Goal: Navigation & Orientation: Find specific page/section

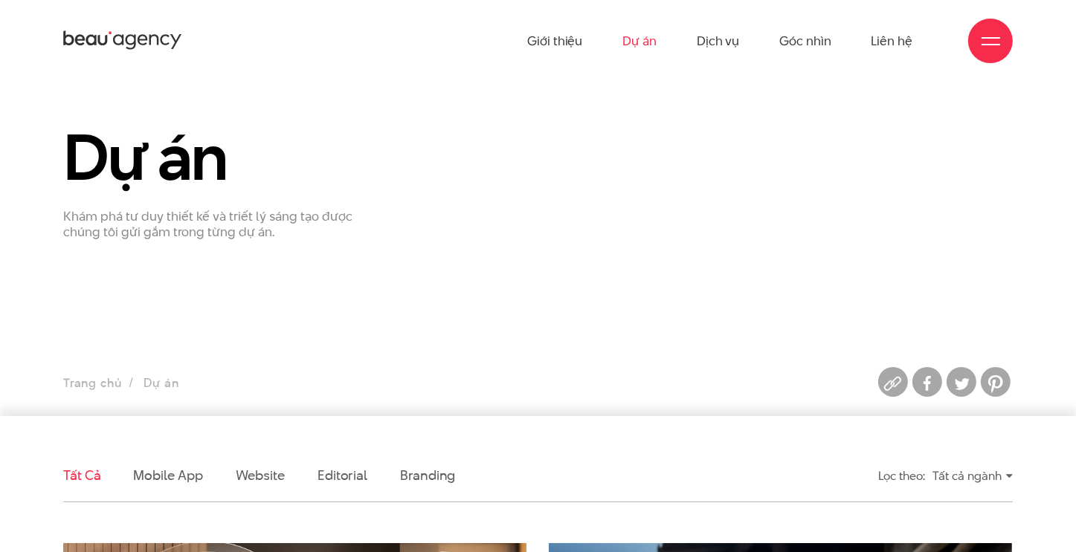
click at [708, 203] on div "Dự án Khám phá tư duy thiết kế và triết lý sáng tạo được chúng tôi gửi gắm tron…" at bounding box center [538, 181] width 972 height 117
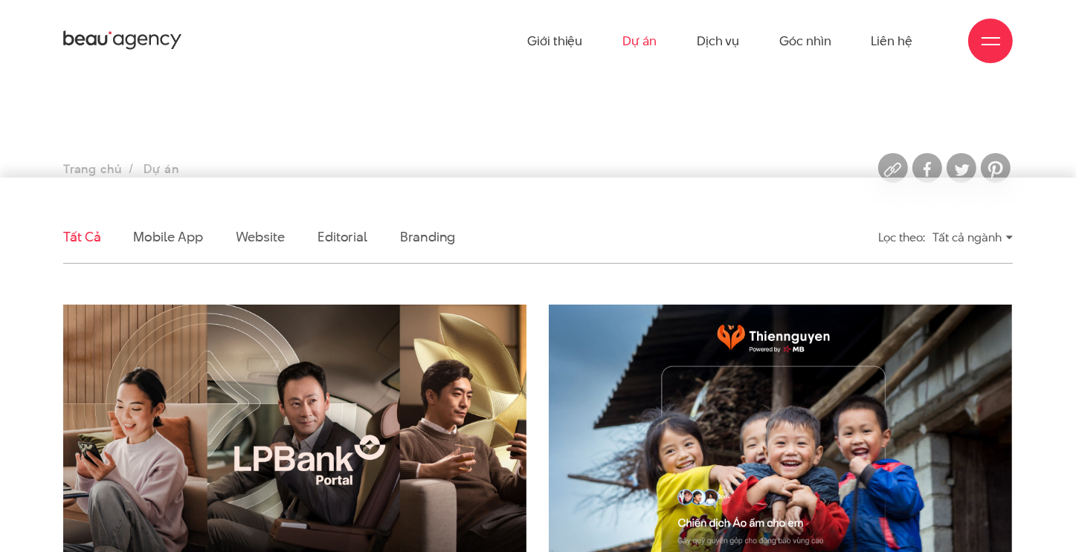
scroll to position [74, 0]
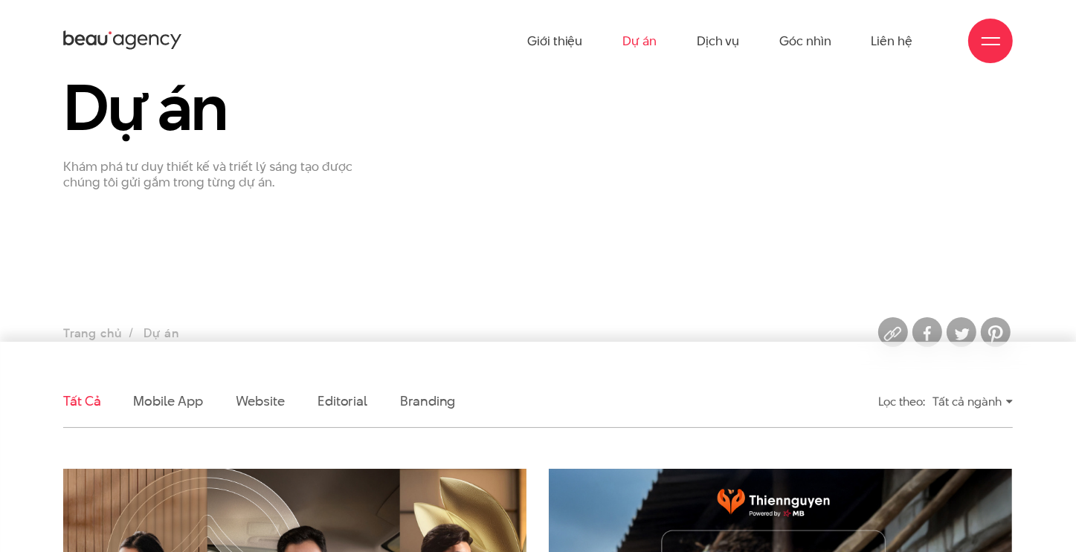
click at [112, 39] on icon at bounding box center [122, 40] width 119 height 23
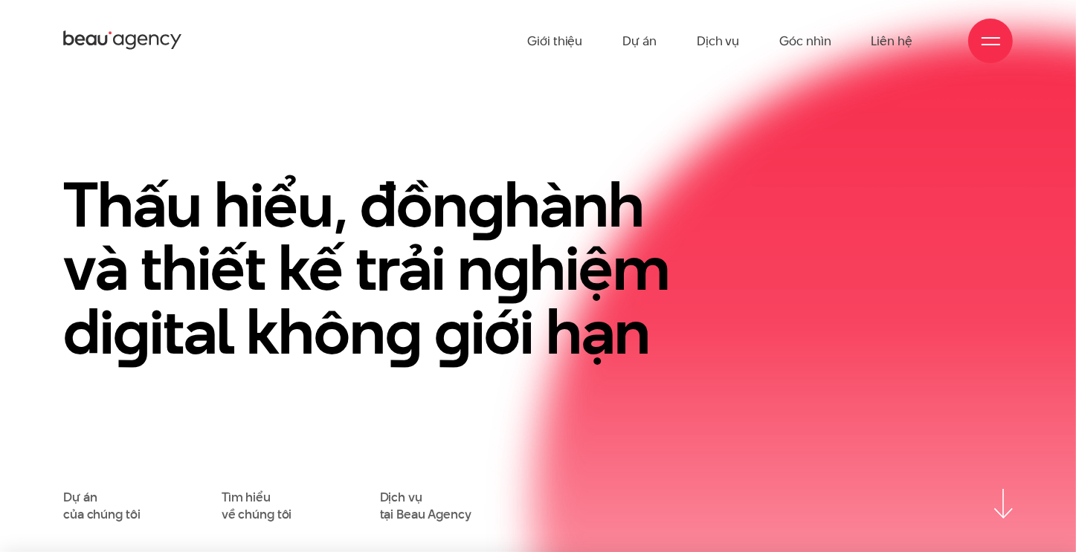
click at [445, 210] on h1 "Thấu hiểu, đồn g hành và thiết kế trải n g hiệm di g ital khôn g g iới hạn" at bounding box center [375, 268] width 625 height 191
click at [978, 50] on div at bounding box center [990, 41] width 45 height 45
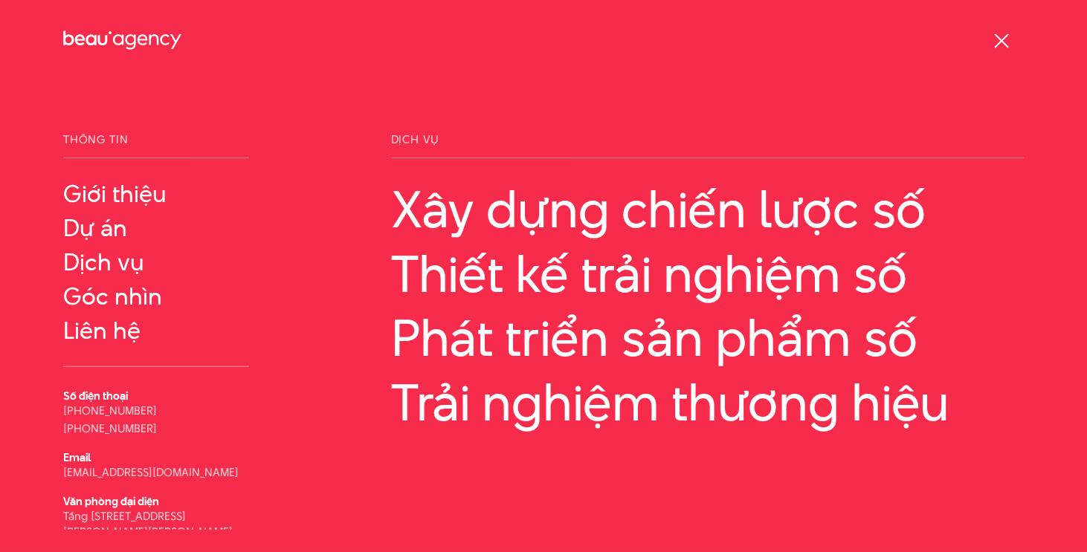
click at [988, 46] on div at bounding box center [1001, 41] width 45 height 45
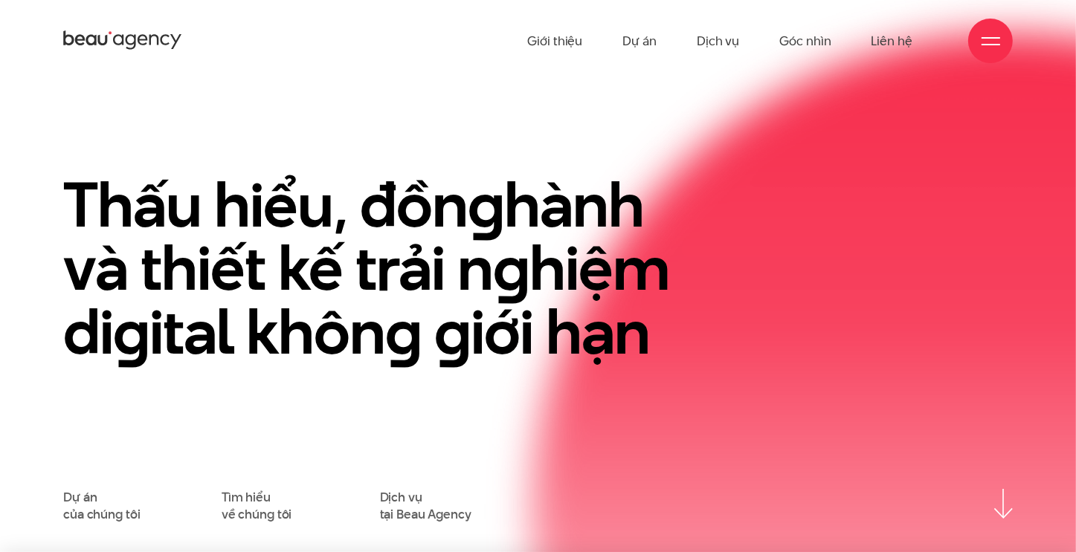
click at [987, 37] on span at bounding box center [990, 37] width 19 height 1
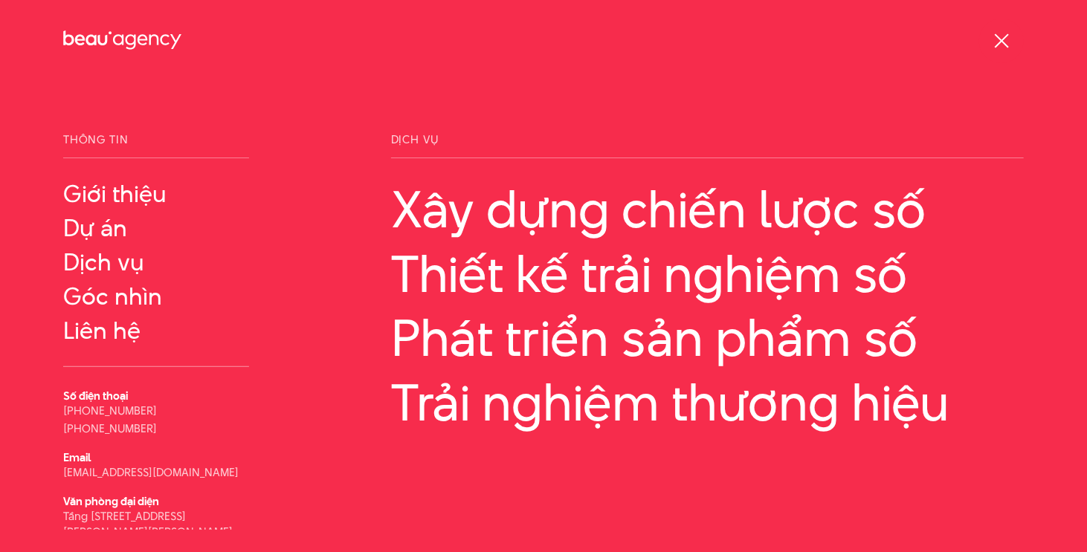
click at [987, 37] on div at bounding box center [1001, 41] width 45 height 45
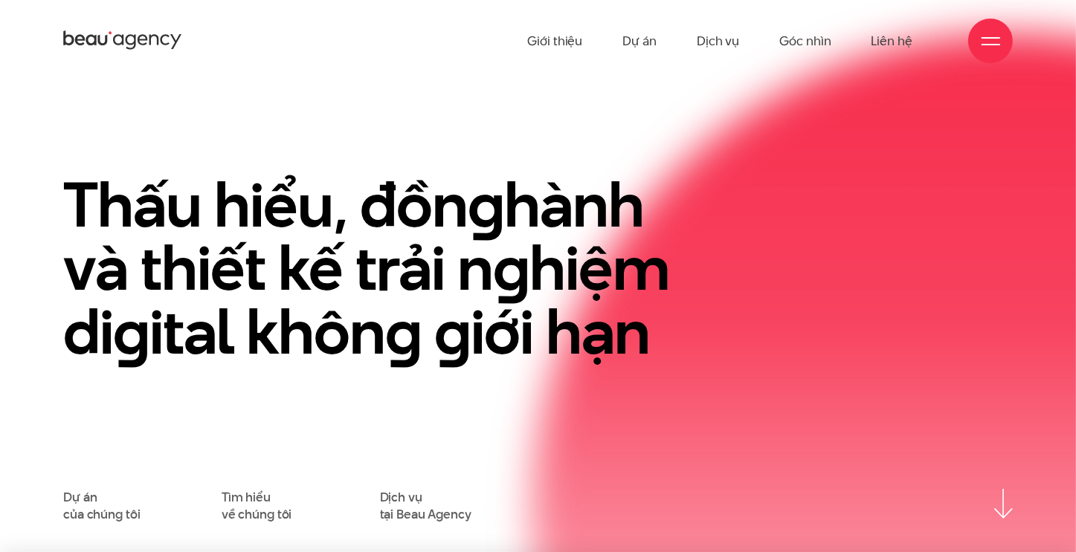
click at [987, 37] on span at bounding box center [990, 37] width 19 height 1
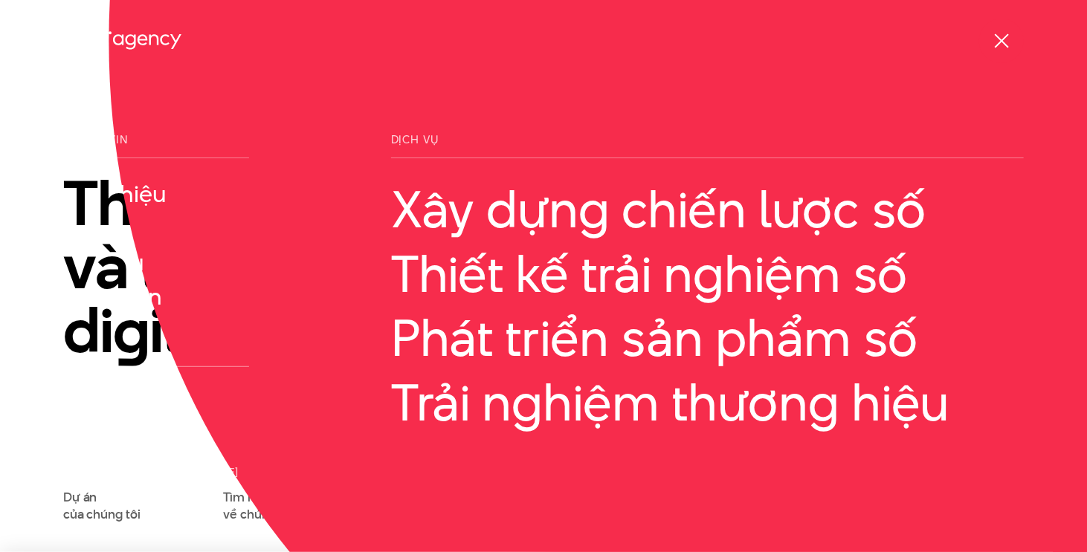
click at [987, 37] on div at bounding box center [1001, 41] width 45 height 45
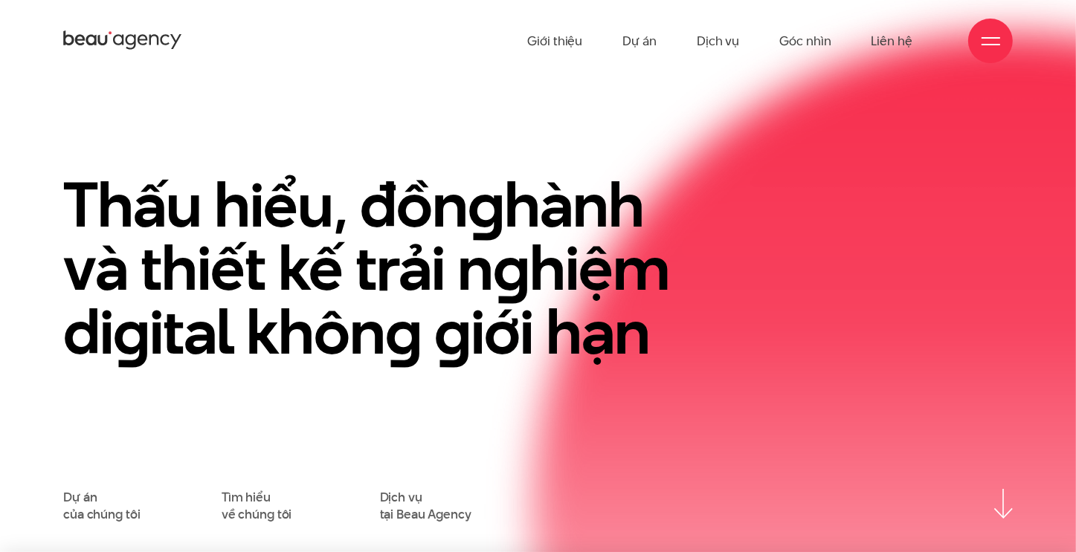
click at [987, 37] on span at bounding box center [990, 37] width 19 height 1
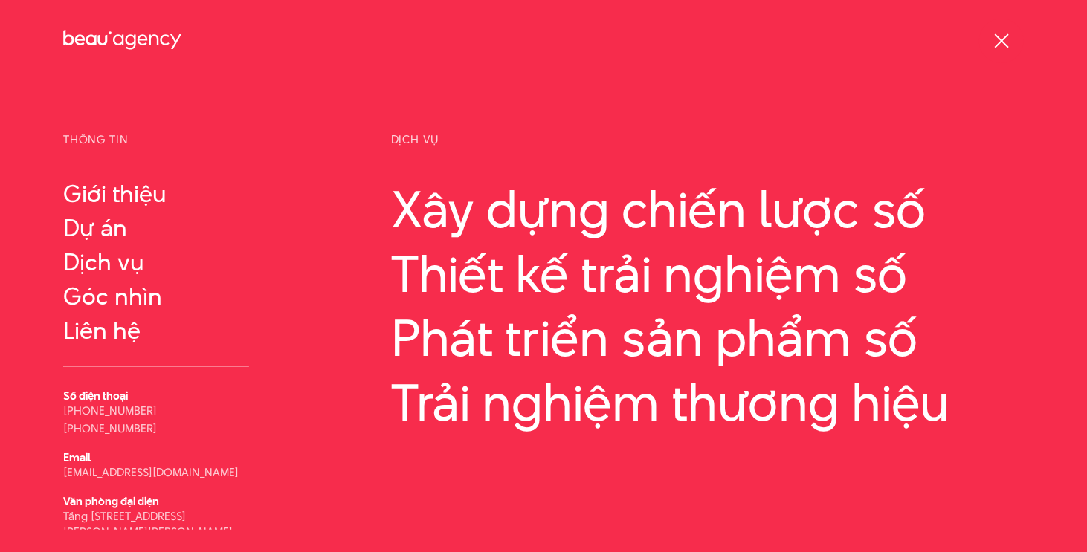
click at [987, 37] on div at bounding box center [1001, 41] width 45 height 45
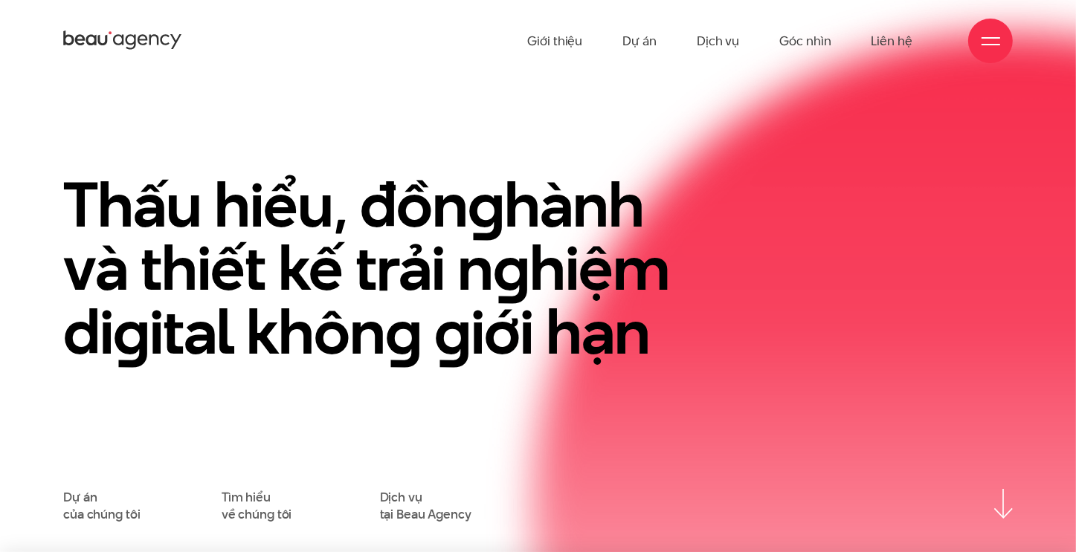
click at [986, 45] on div at bounding box center [990, 41] width 19 height 19
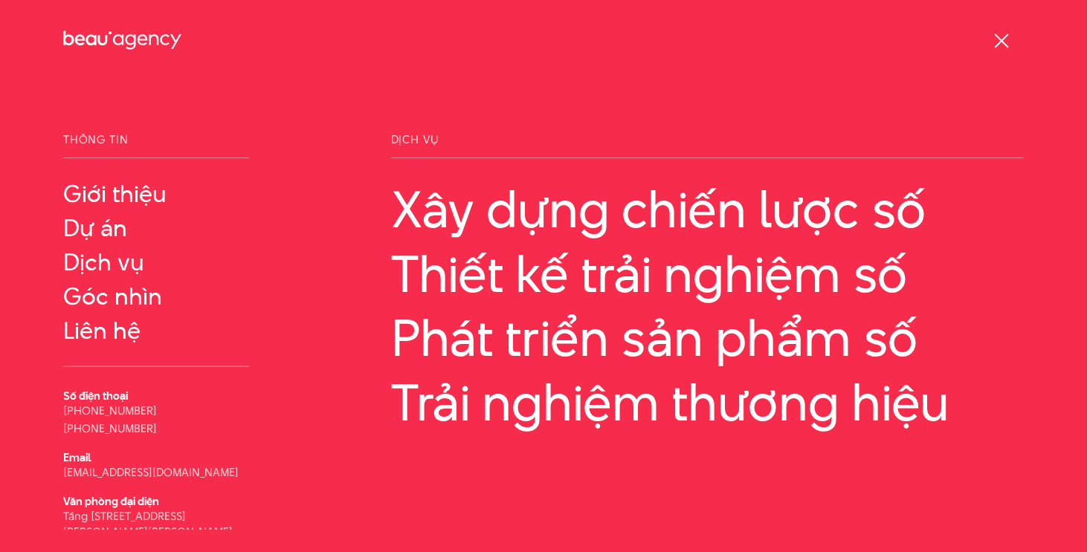
click at [986, 45] on div at bounding box center [1001, 41] width 45 height 45
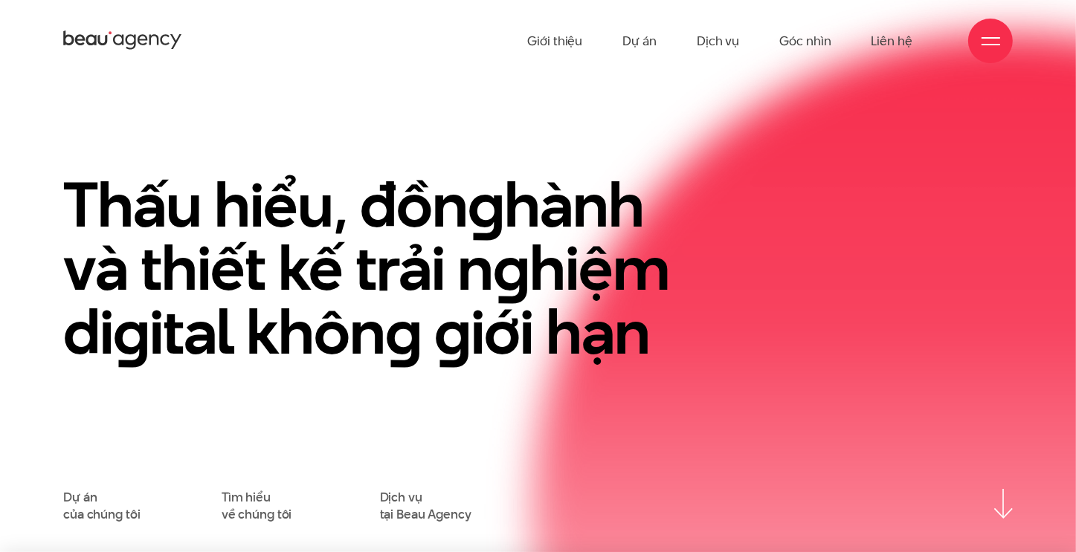
click at [986, 45] on div at bounding box center [990, 41] width 19 height 19
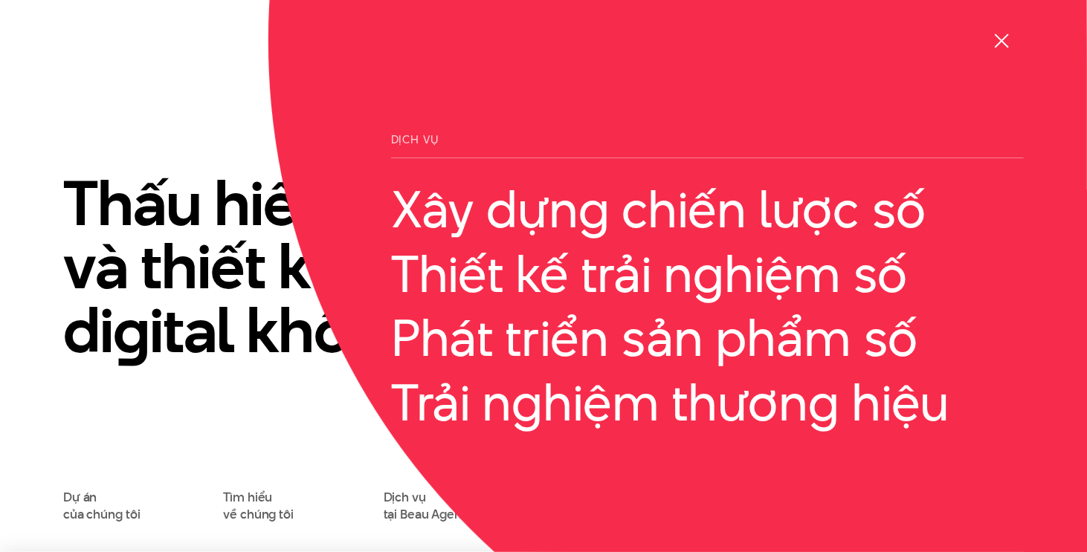
click at [986, 45] on div at bounding box center [1001, 41] width 45 height 45
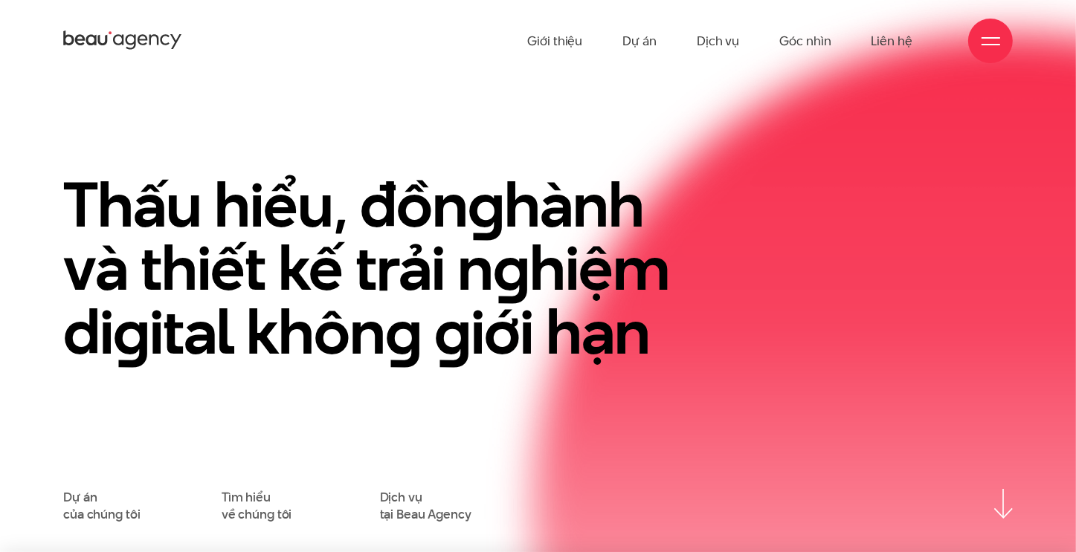
click at [986, 45] on div at bounding box center [990, 41] width 19 height 19
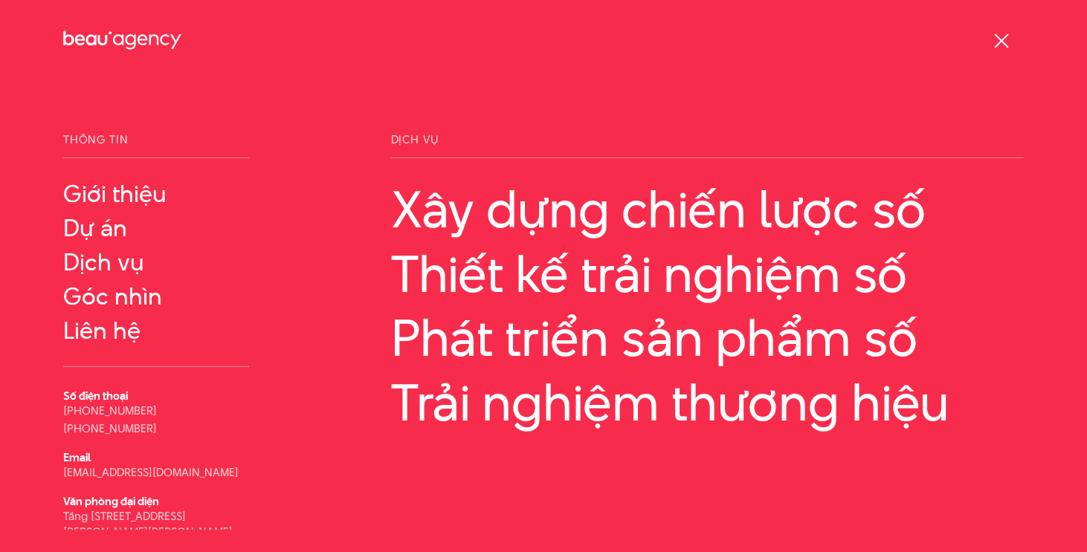
click at [986, 45] on div at bounding box center [1001, 41] width 45 height 45
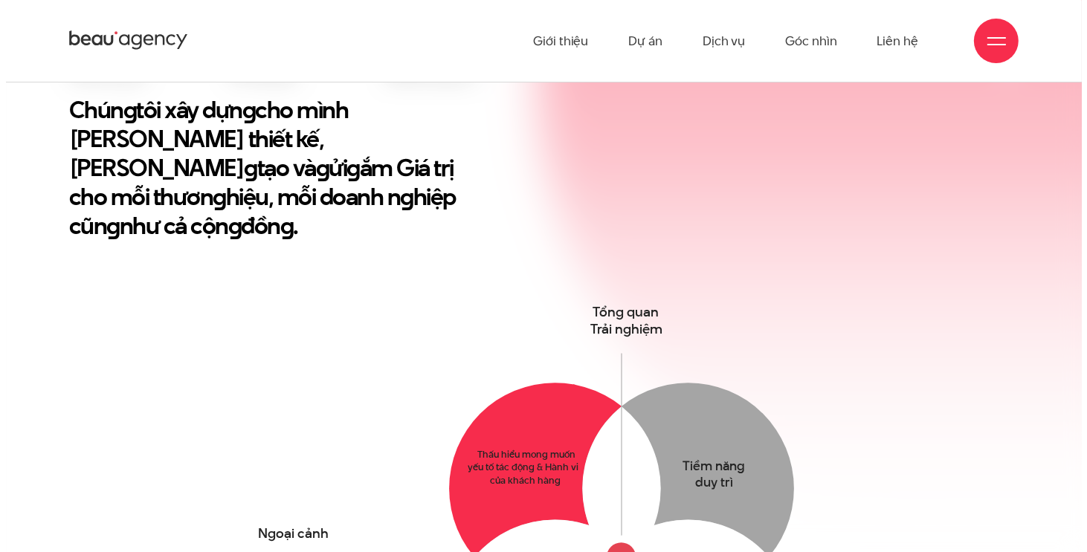
scroll to position [297, 0]
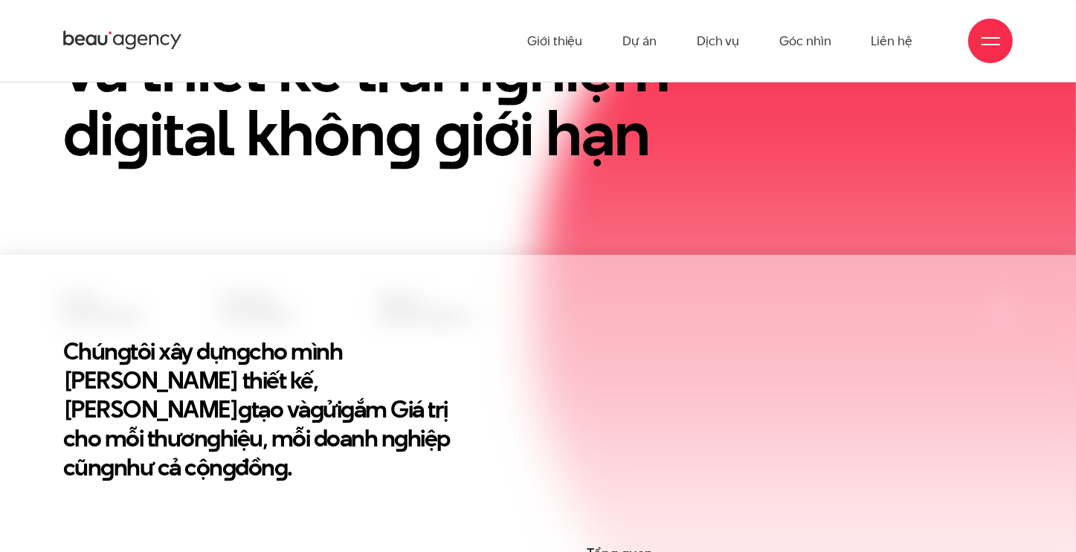
click at [981, 41] on div at bounding box center [990, 41] width 19 height 19
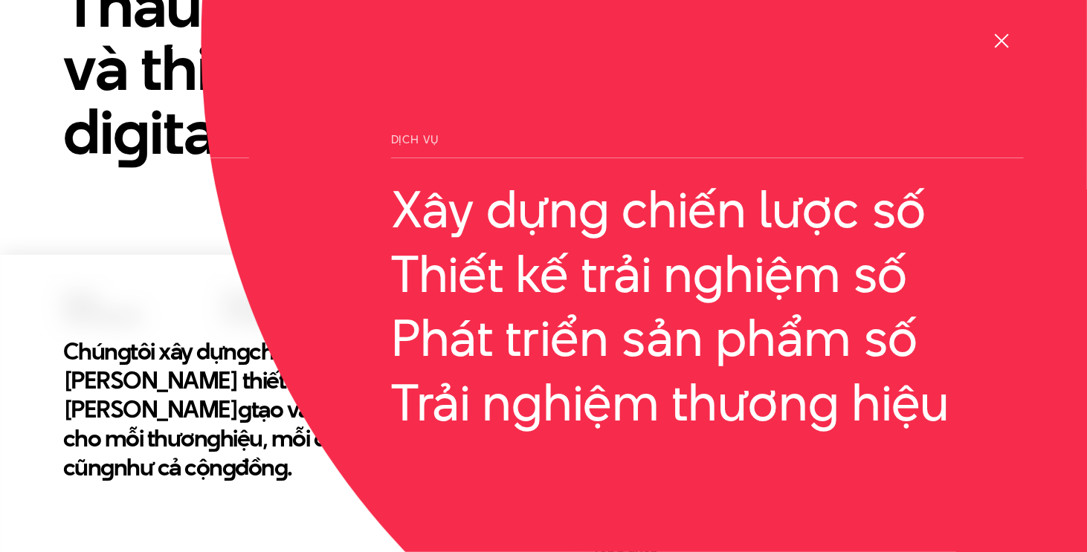
click at [990, 36] on div at bounding box center [1001, 41] width 45 height 45
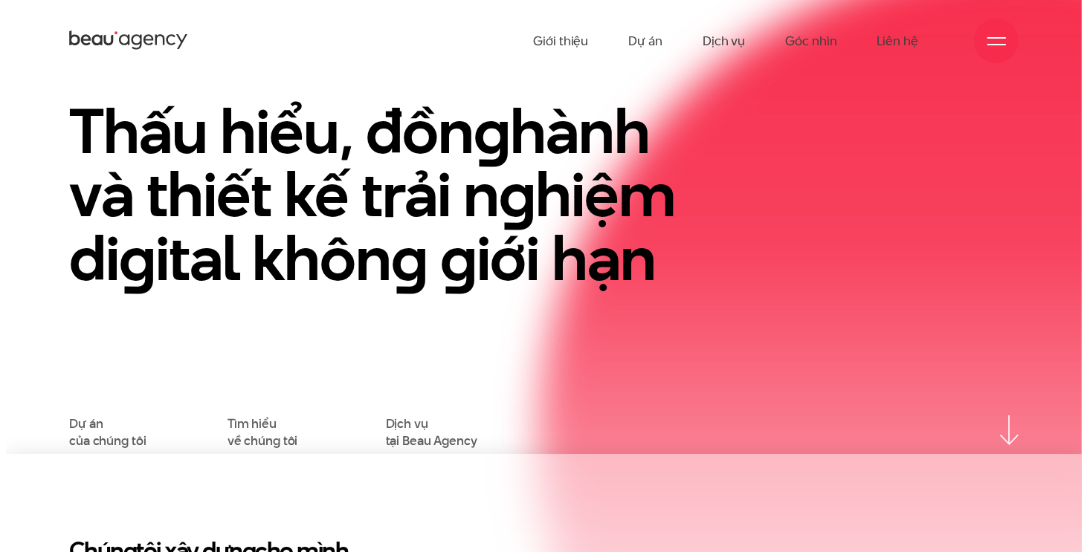
scroll to position [74, 0]
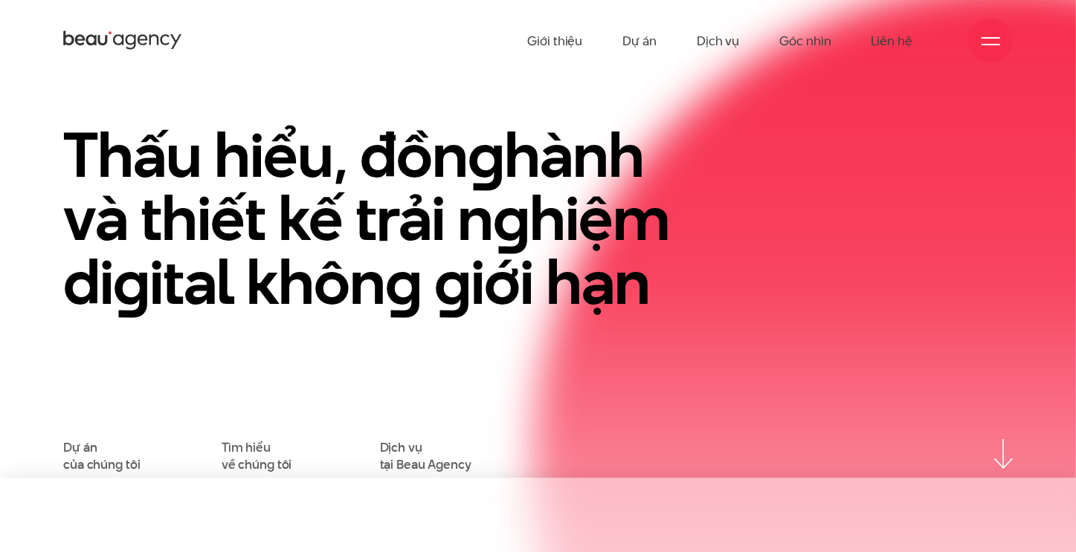
click at [1007, 38] on div at bounding box center [990, 41] width 45 height 45
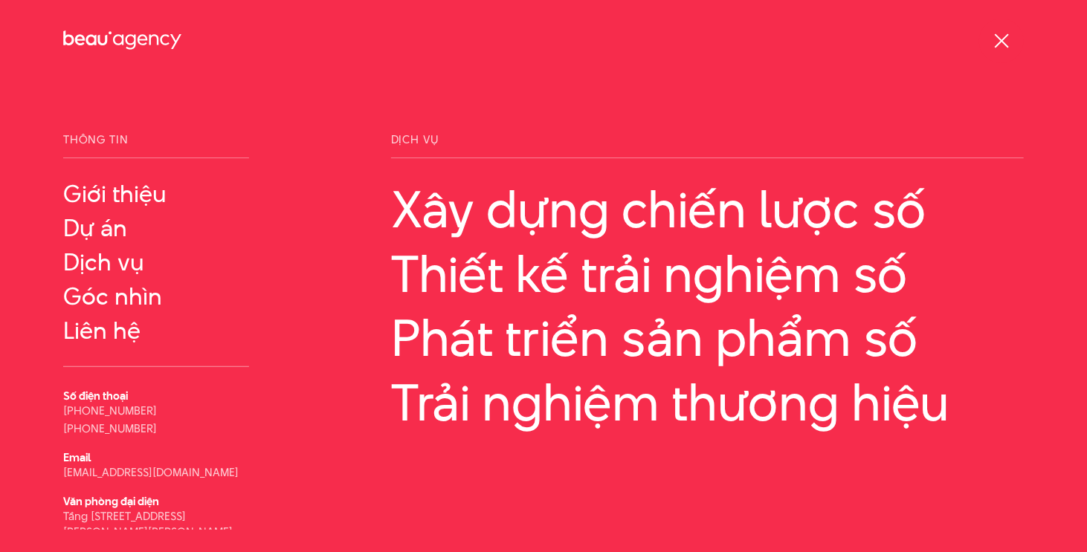
click at [998, 39] on div at bounding box center [1001, 41] width 19 height 19
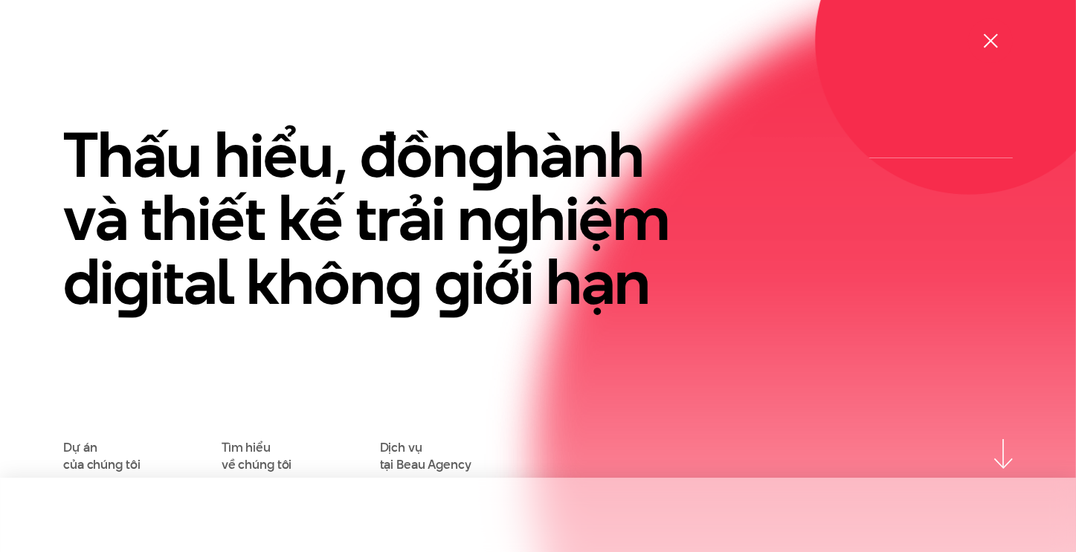
click at [998, 39] on div at bounding box center [990, 41] width 19 height 19
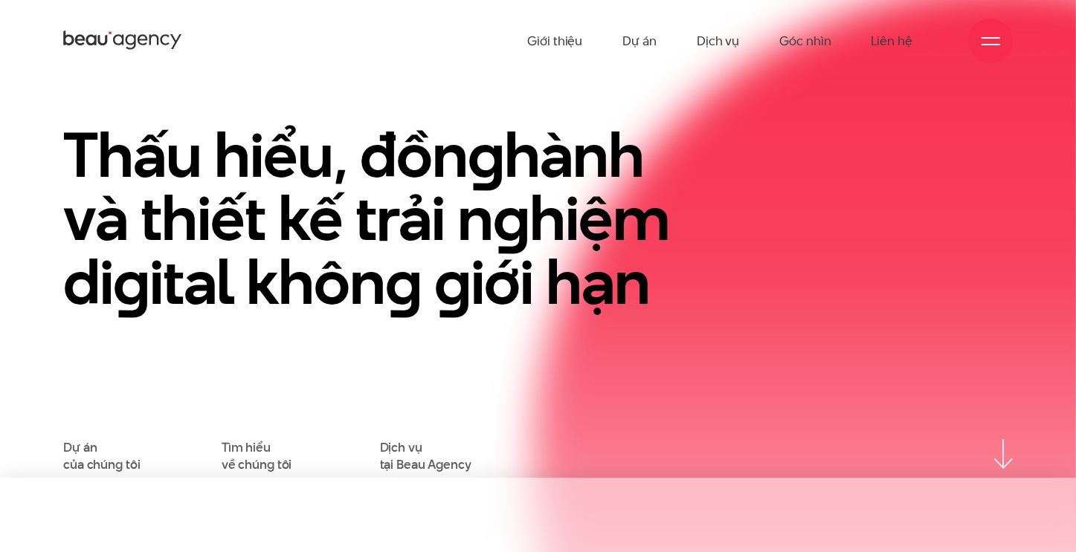
click at [998, 39] on div at bounding box center [990, 41] width 19 height 19
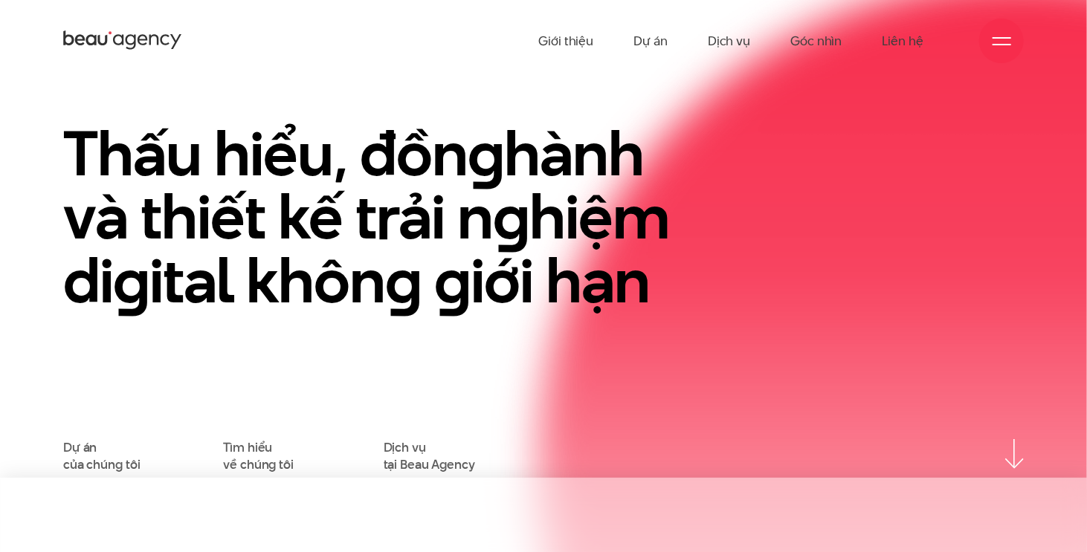
click at [998, 39] on div at bounding box center [1001, 41] width 19 height 19
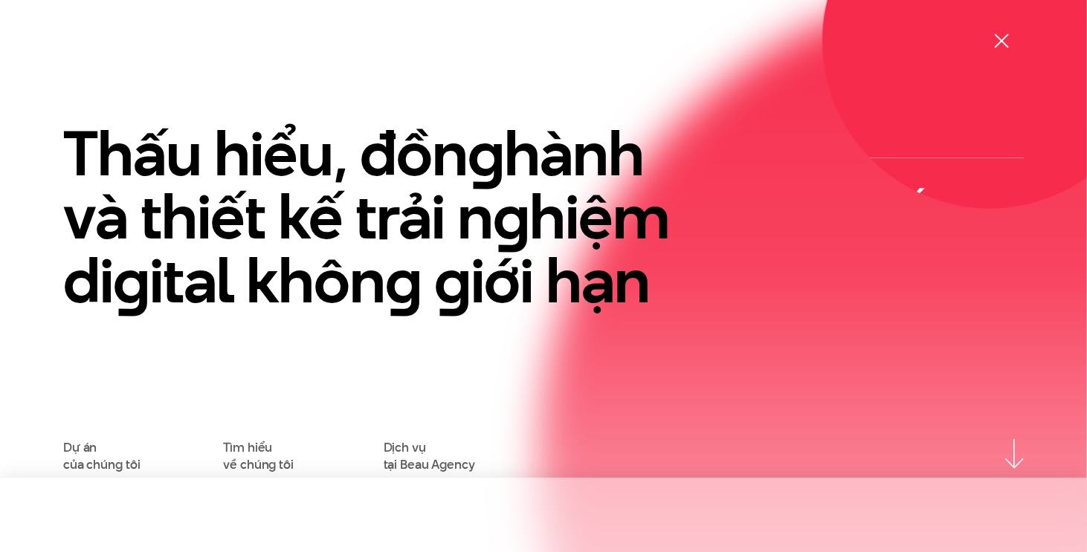
click at [998, 39] on div at bounding box center [1001, 41] width 19 height 19
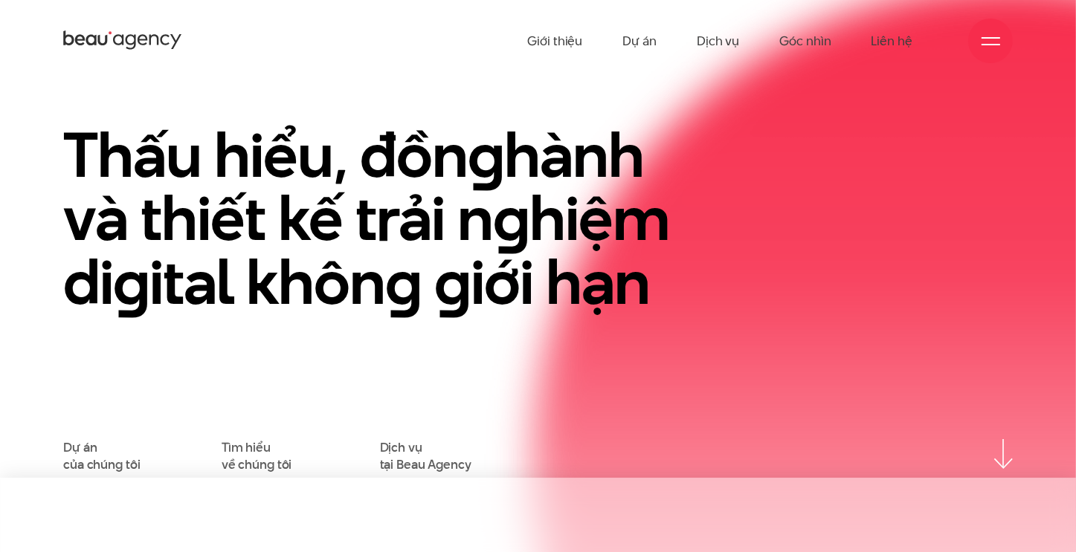
click at [998, 39] on div at bounding box center [990, 41] width 19 height 19
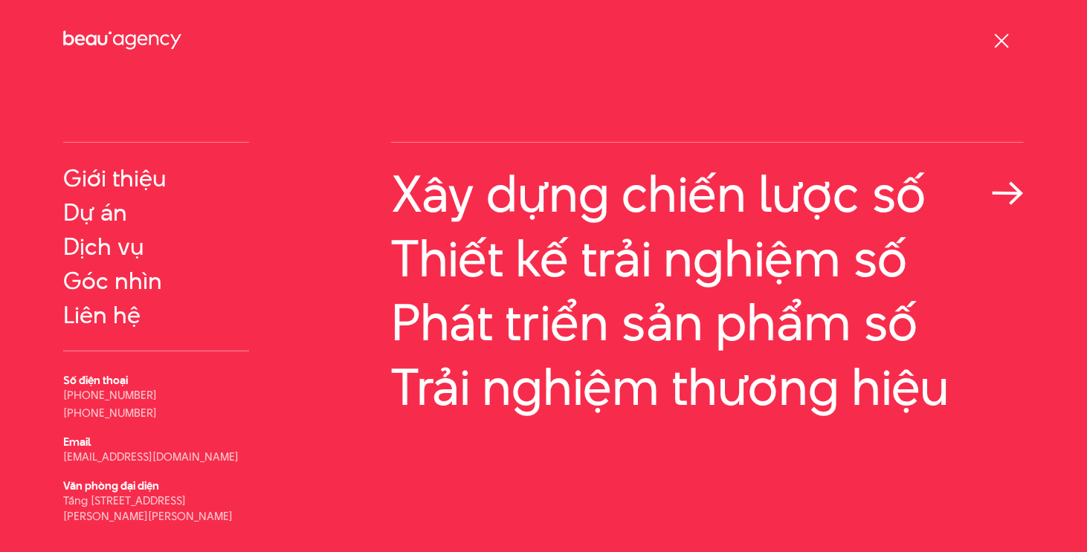
scroll to position [0, 0]
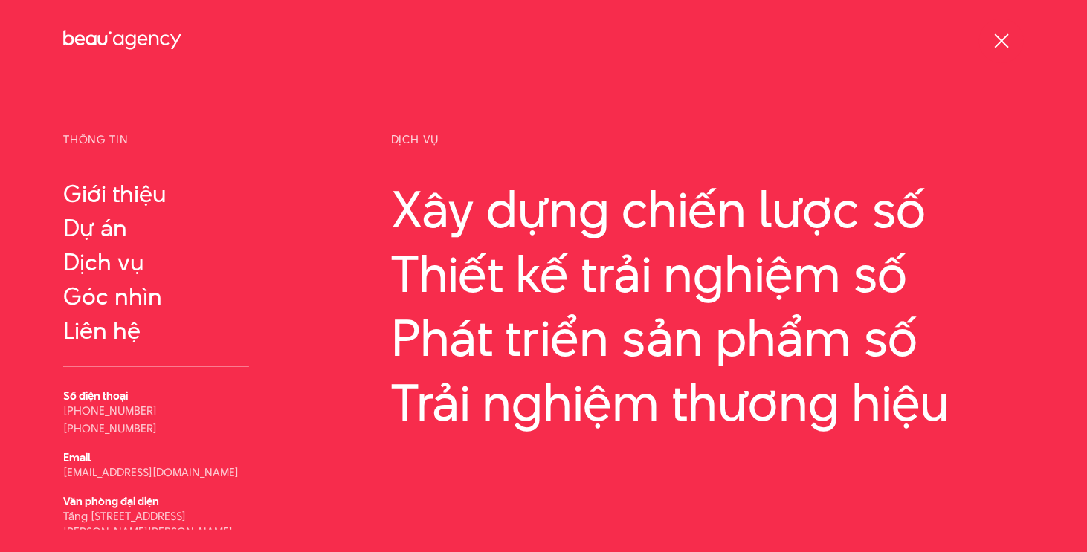
click at [1007, 42] on div at bounding box center [1001, 41] width 19 height 19
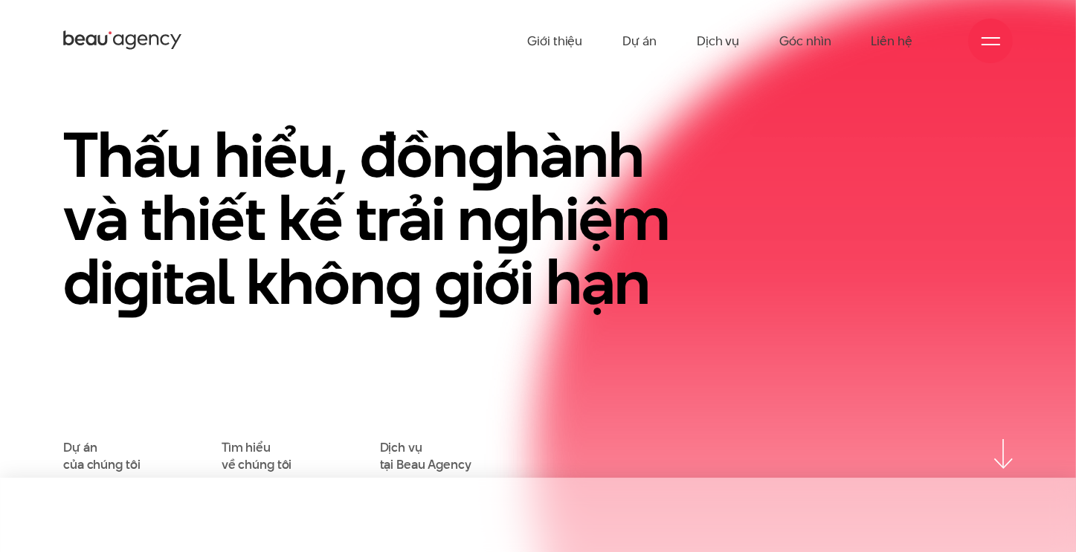
click at [984, 35] on div at bounding box center [990, 41] width 19 height 19
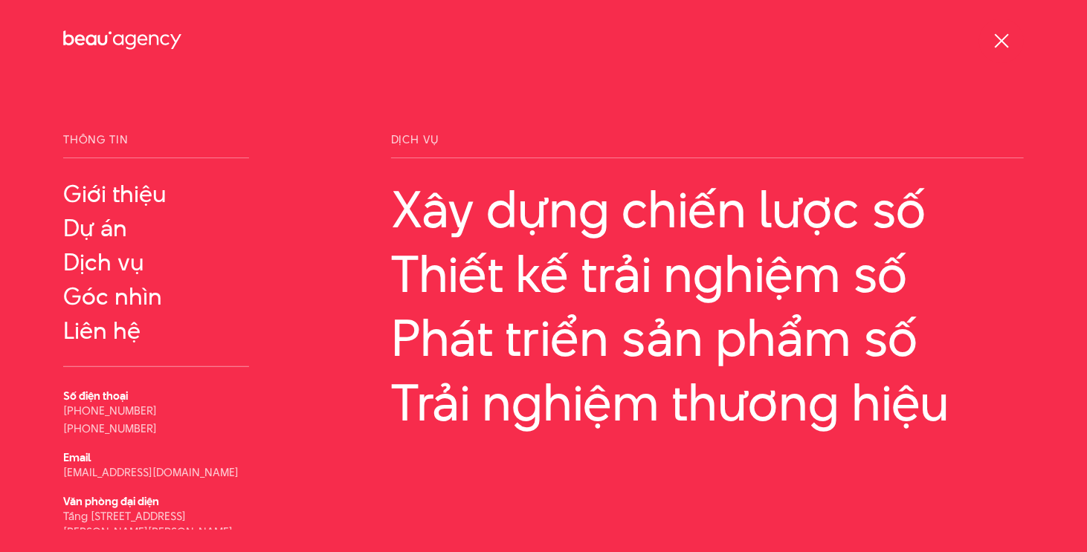
click at [990, 34] on div at bounding box center [1001, 41] width 45 height 45
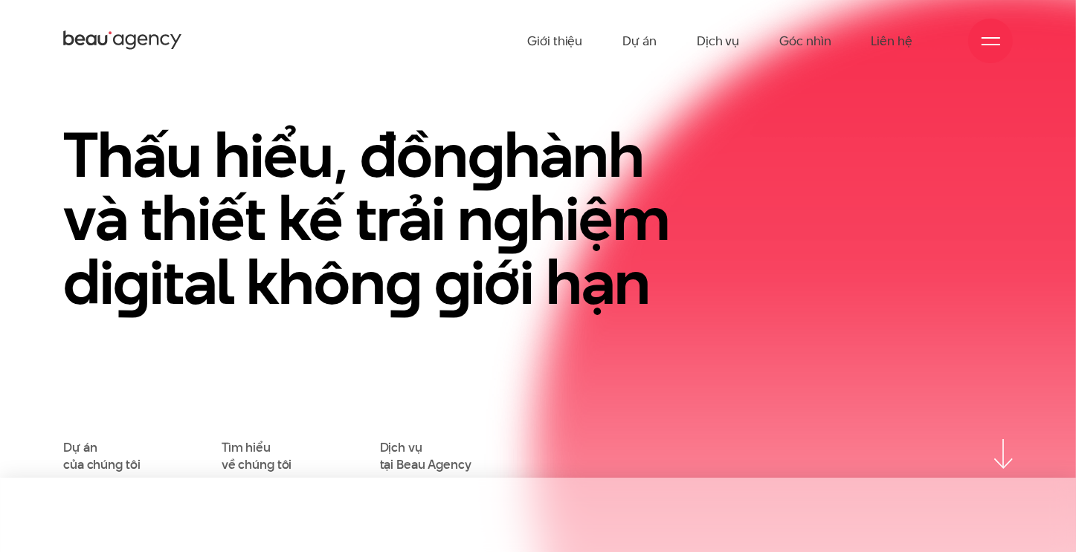
click at [989, 37] on span at bounding box center [990, 37] width 19 height 1
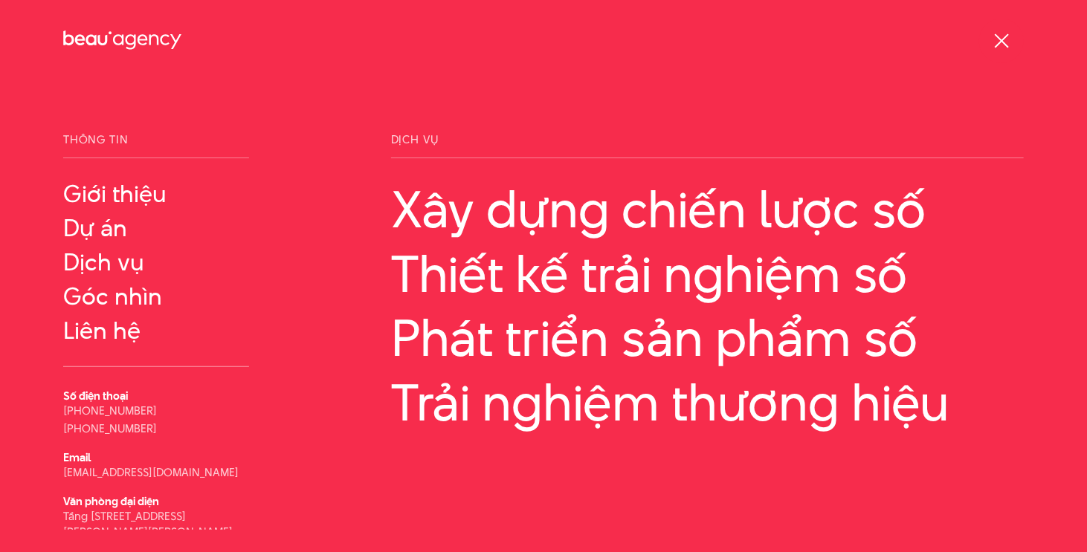
click at [1005, 45] on span at bounding box center [1001, 40] width 14 height 14
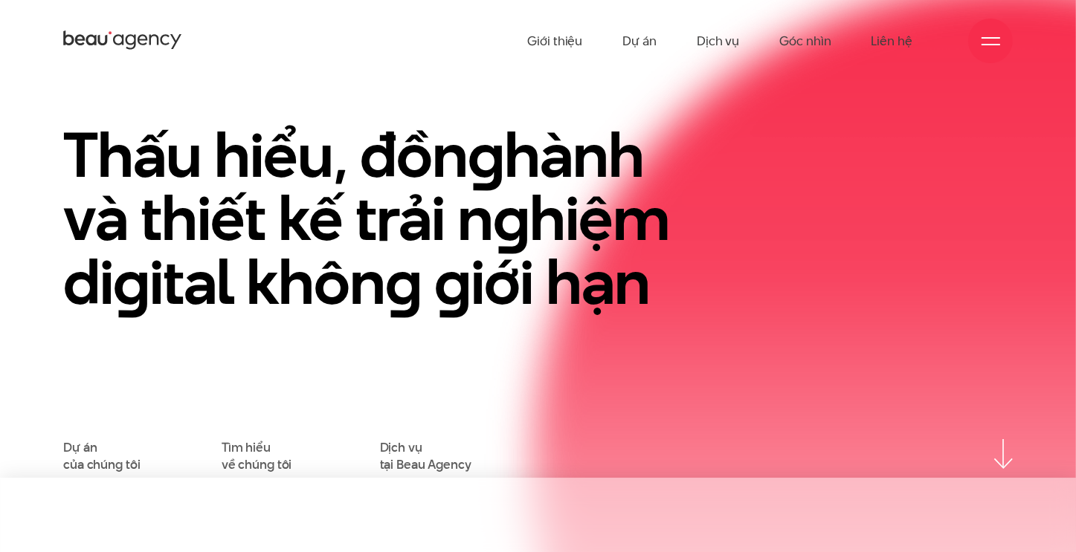
click at [995, 41] on div at bounding box center [990, 41] width 19 height 19
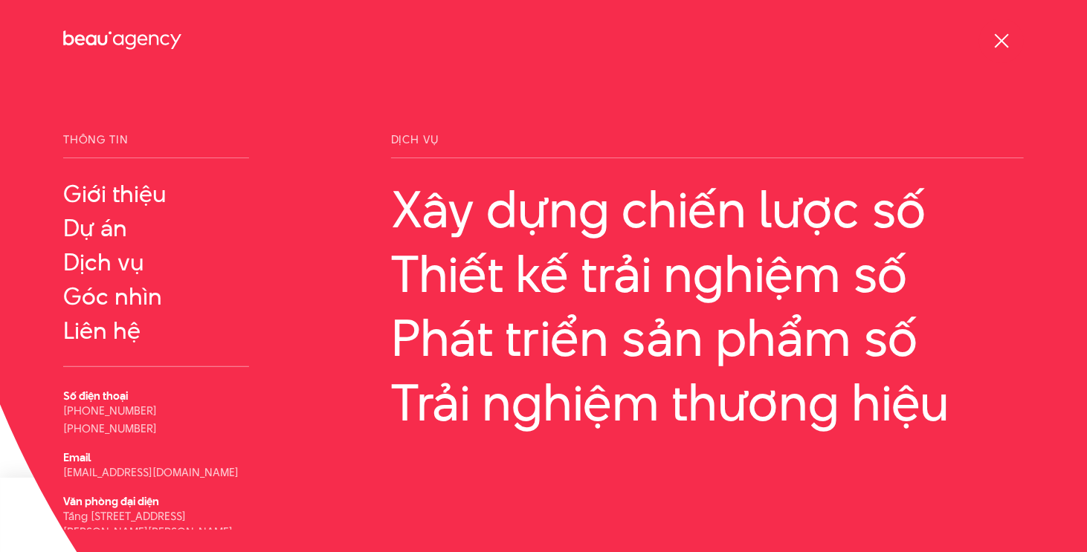
click at [995, 41] on div at bounding box center [1001, 41] width 19 height 19
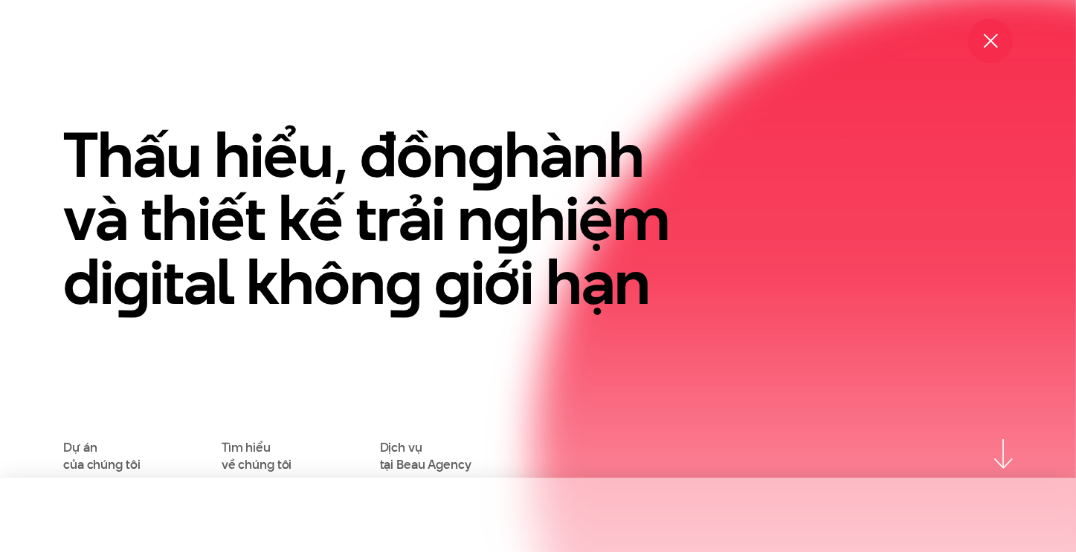
click at [995, 41] on div at bounding box center [990, 41] width 19 height 19
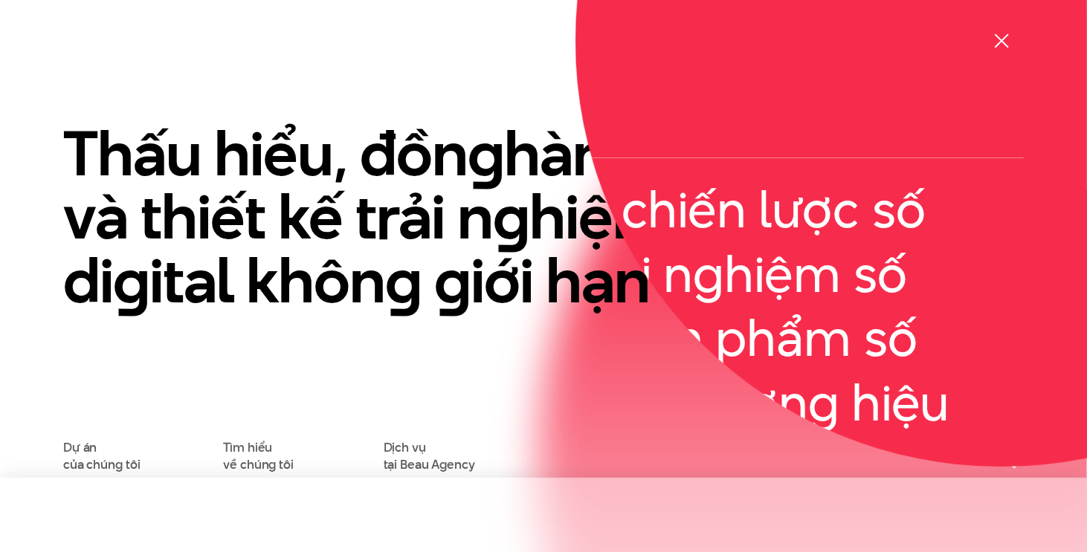
click at [995, 41] on div at bounding box center [1001, 41] width 19 height 19
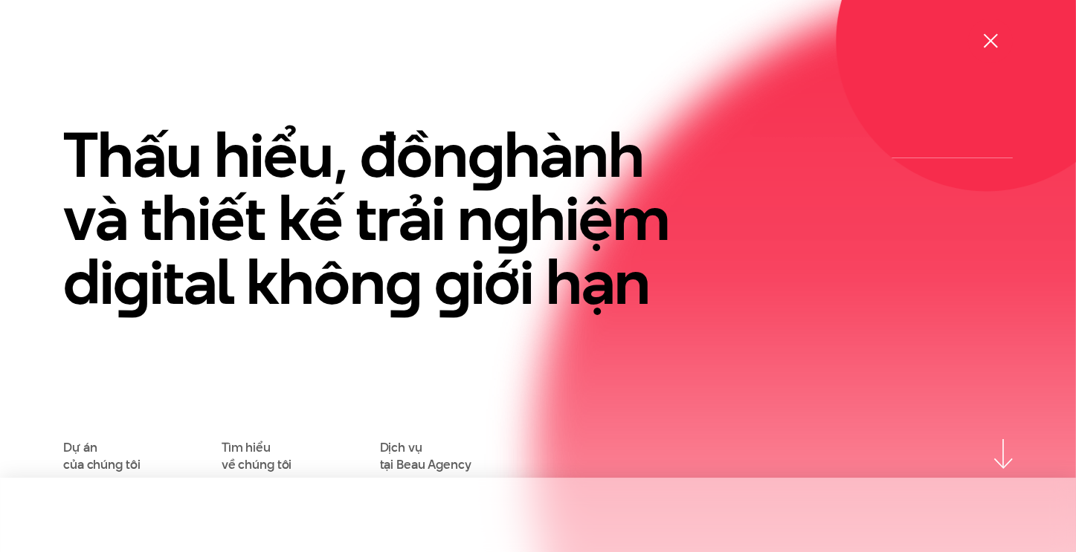
click at [995, 41] on div at bounding box center [990, 41] width 19 height 19
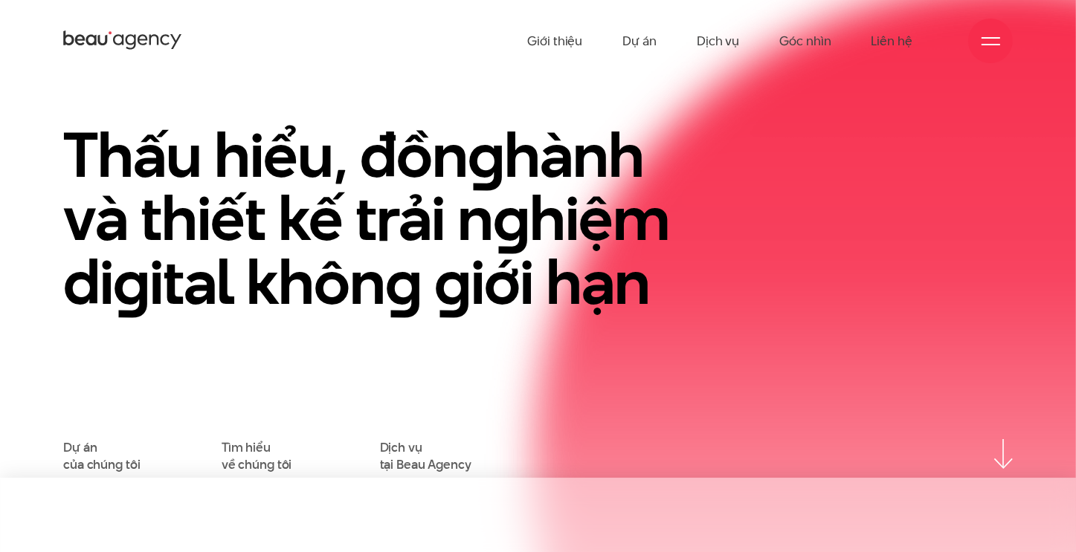
click at [995, 41] on div at bounding box center [990, 41] width 19 height 19
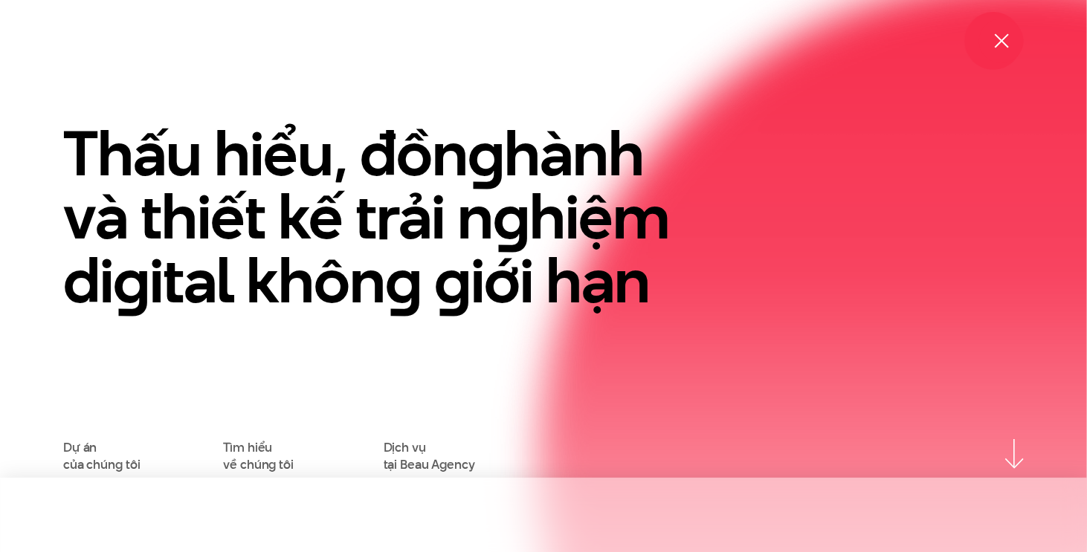
click at [995, 41] on div at bounding box center [1001, 41] width 19 height 19
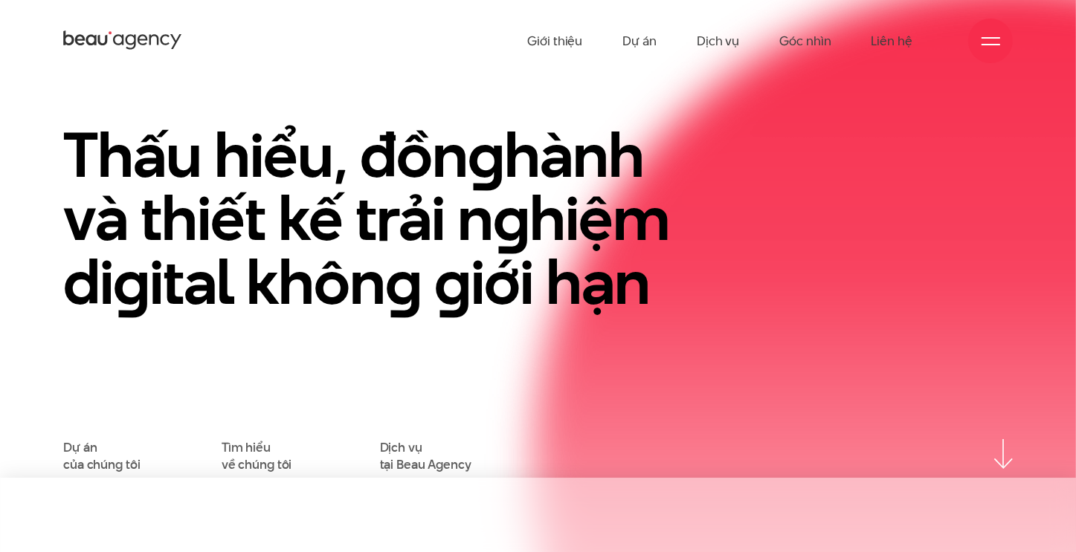
click at [981, 83] on section "Thấu hiểu, đồn g hành và thiết kế trải n g hiệm di g ital khôn g g iới hạn Dự á…" at bounding box center [538, 267] width 1076 height 471
click at [987, 35] on div at bounding box center [990, 41] width 19 height 19
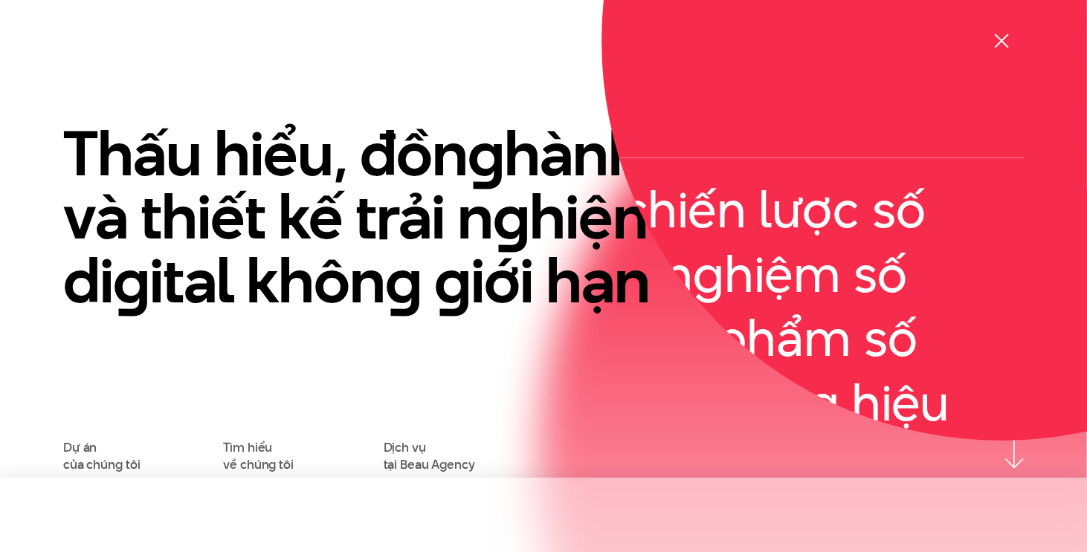
click at [999, 42] on span at bounding box center [1001, 40] width 14 height 14
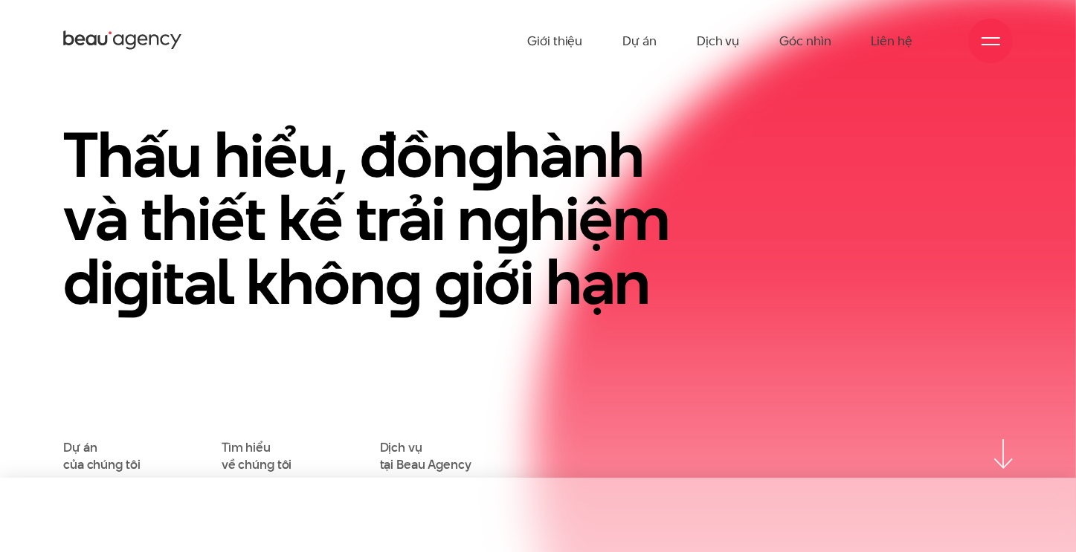
drag, startPoint x: 868, startPoint y: 83, endPoint x: 859, endPoint y: 59, distance: 25.9
click at [868, 83] on section "Thấu hiểu, đồn g hành và thiết kế trải n g hiệm di g ital khôn g g iới hạn Dự á…" at bounding box center [538, 267] width 1076 height 471
click at [986, 47] on div at bounding box center [990, 41] width 19 height 19
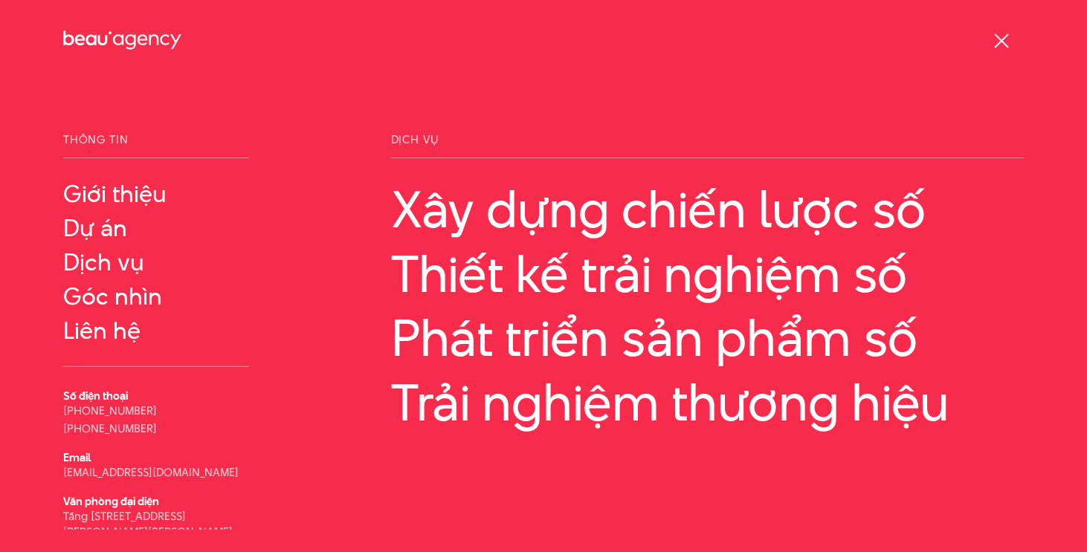
click at [996, 43] on div at bounding box center [1001, 41] width 19 height 19
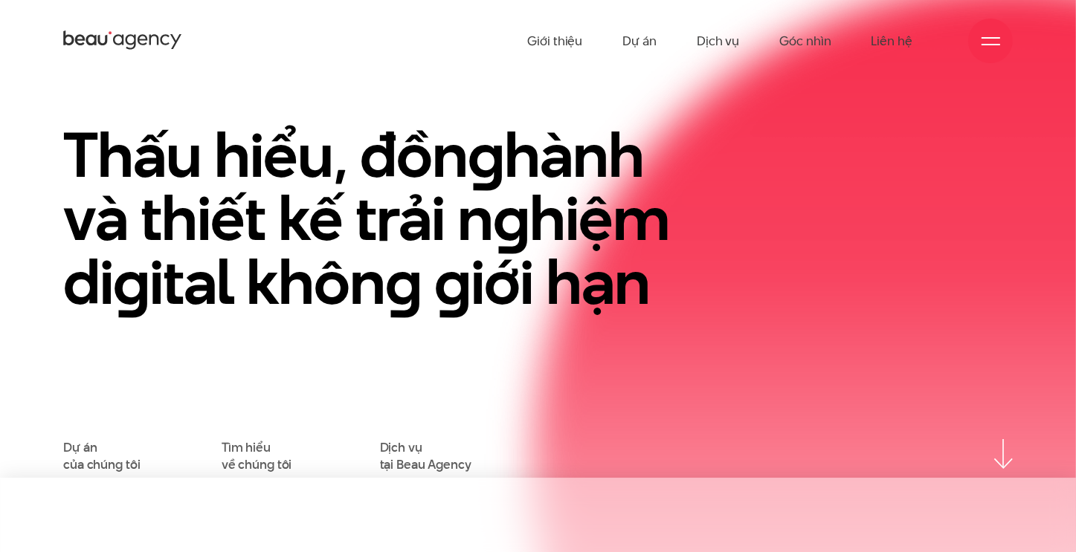
click at [996, 42] on div at bounding box center [990, 41] width 19 height 19
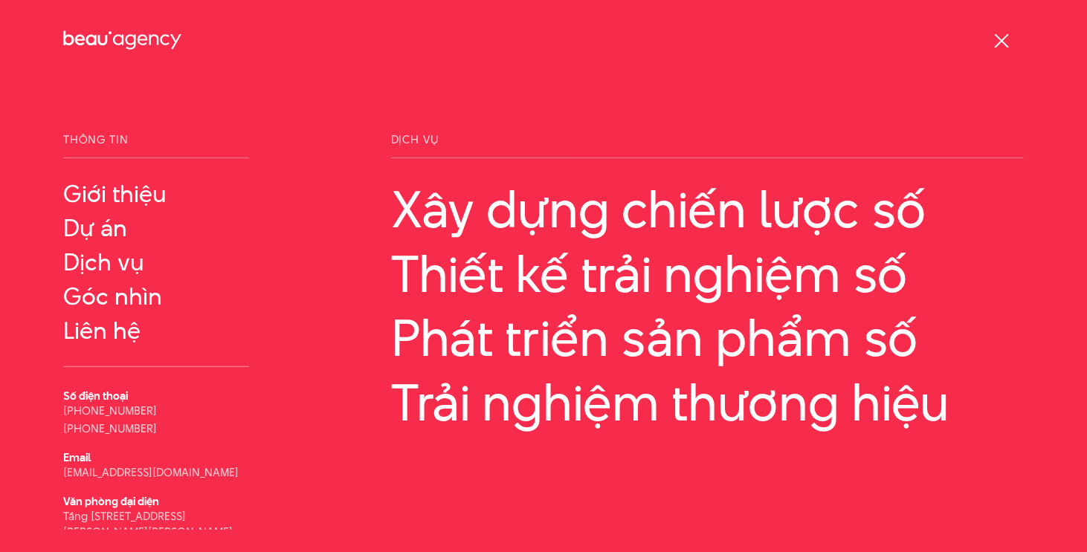
click at [996, 42] on div at bounding box center [1001, 41] width 19 height 19
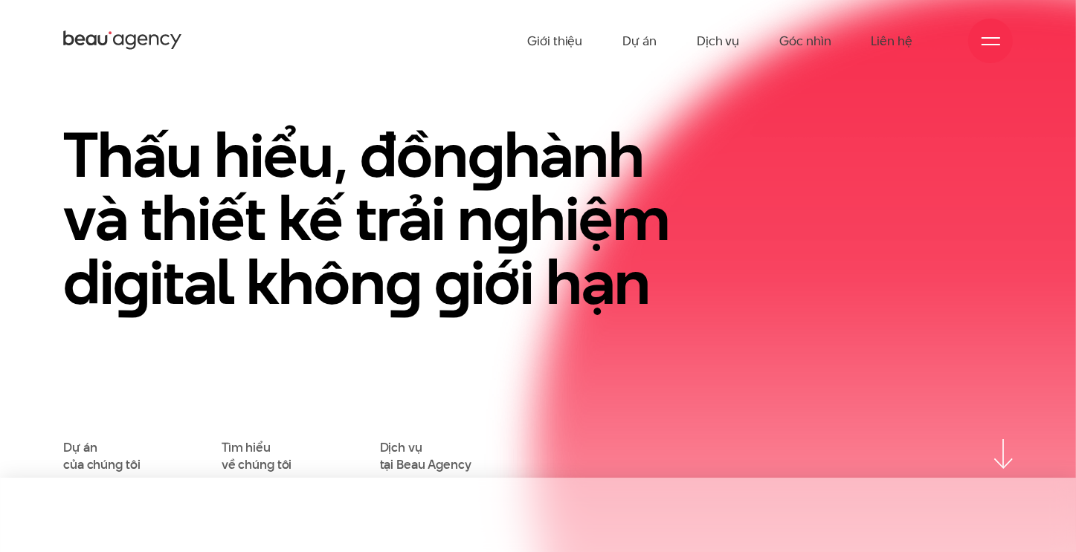
click at [996, 42] on div at bounding box center [990, 41] width 19 height 19
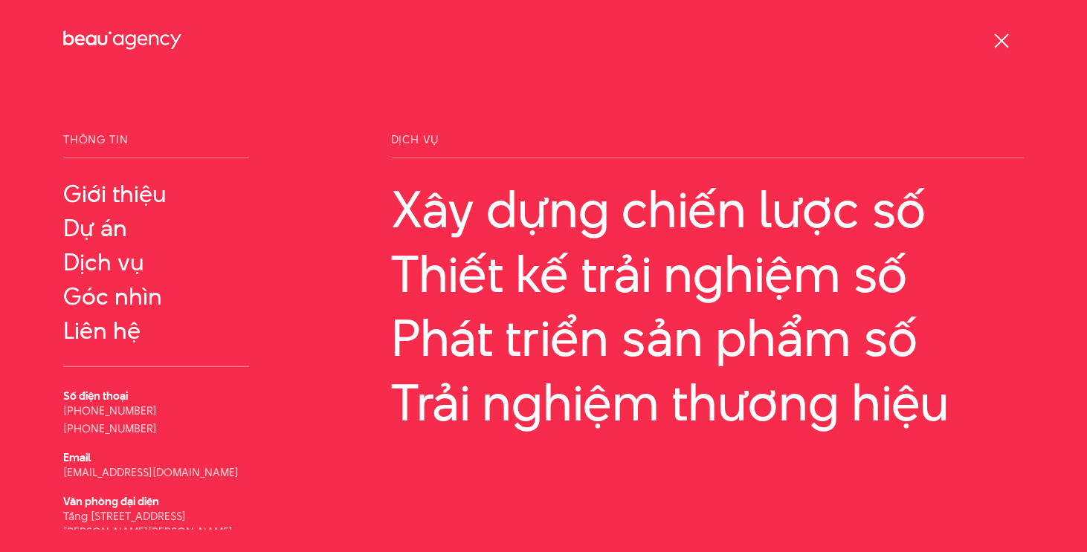
click at [996, 42] on div at bounding box center [1001, 41] width 19 height 19
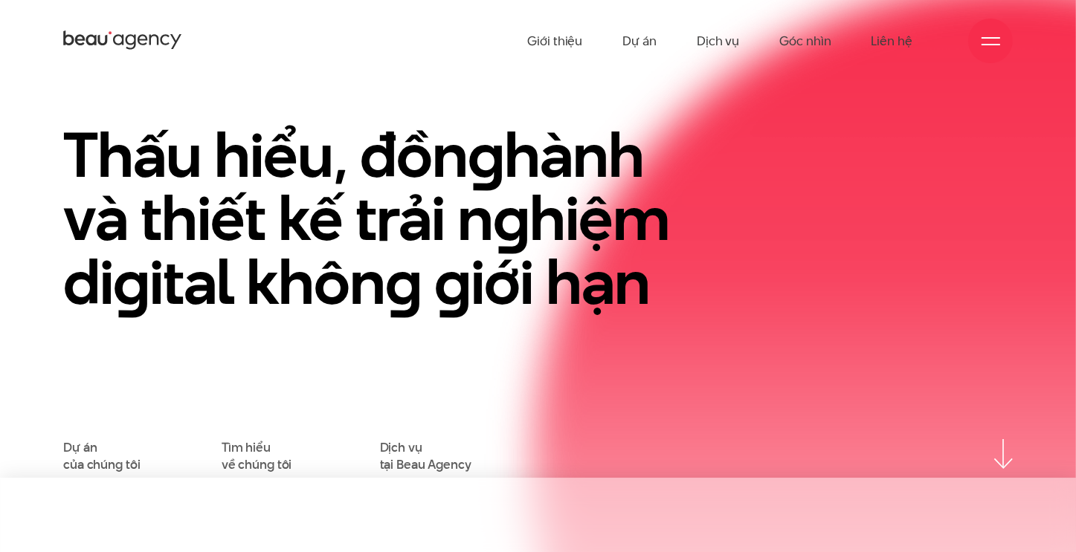
click at [996, 42] on div at bounding box center [990, 41] width 19 height 19
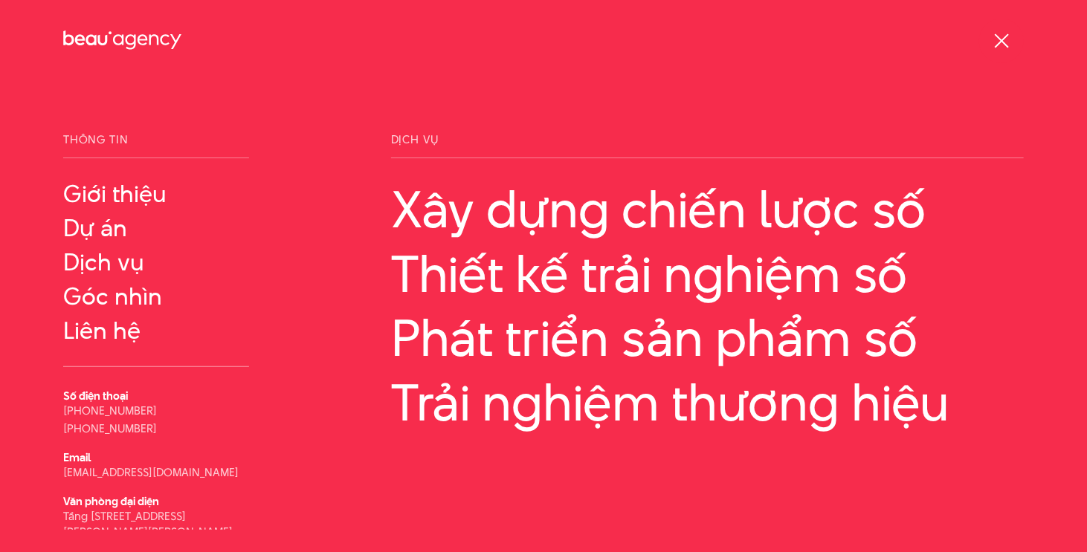
click at [1010, 46] on div at bounding box center [1001, 41] width 19 height 19
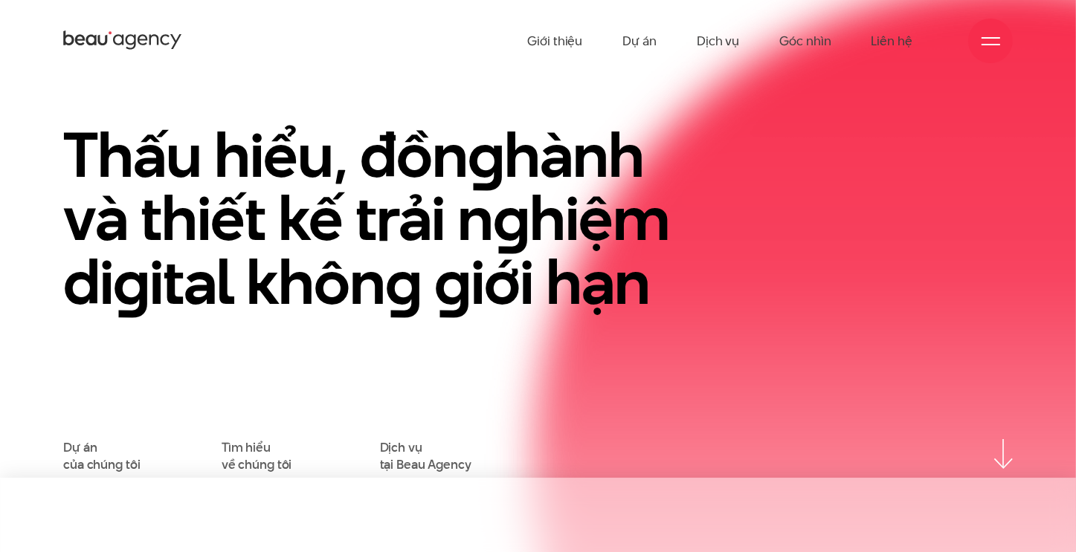
click at [991, 45] on div at bounding box center [990, 41] width 19 height 19
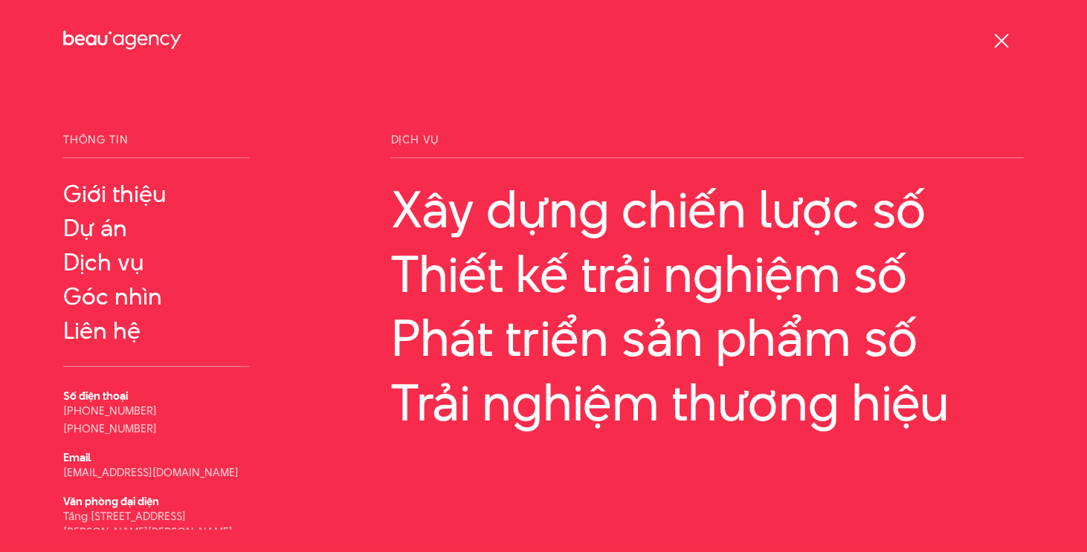
click at [482, 109] on div "Thông tin Giới thiệu Dự án" at bounding box center [543, 276] width 1087 height 552
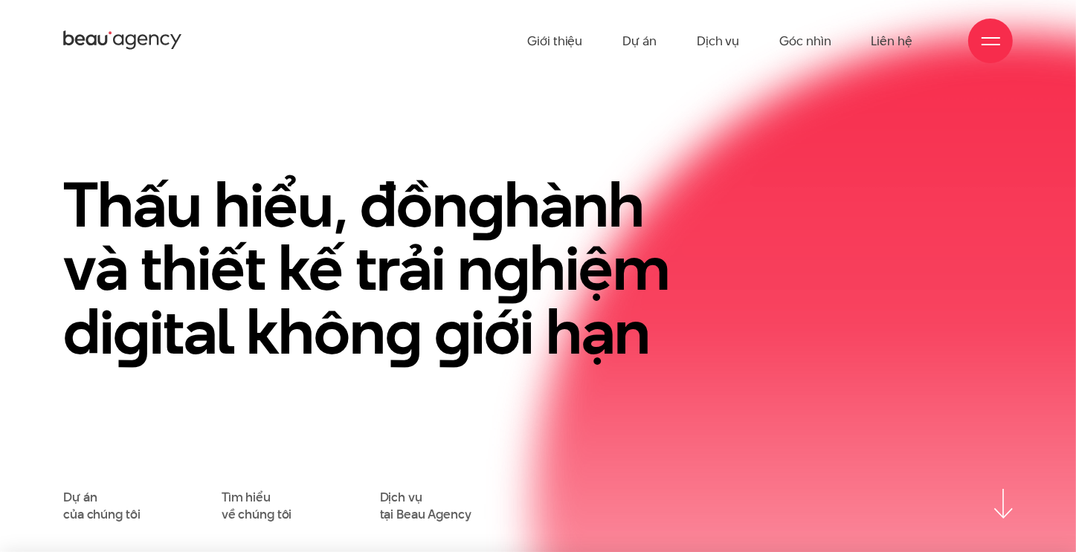
click at [304, 118] on section "Thấu hiểu, đồn g hành và thiết kế trải n g hiệm di g ital khôn g g iới hạn Dự á…" at bounding box center [538, 317] width 1076 height 471
click at [1012, 31] on div "Giới thiệu Dự án Dịch vụ Góc nhìn Liên hệ" at bounding box center [537, 41] width 949 height 82
click at [992, 44] on span at bounding box center [990, 44] width 19 height 1
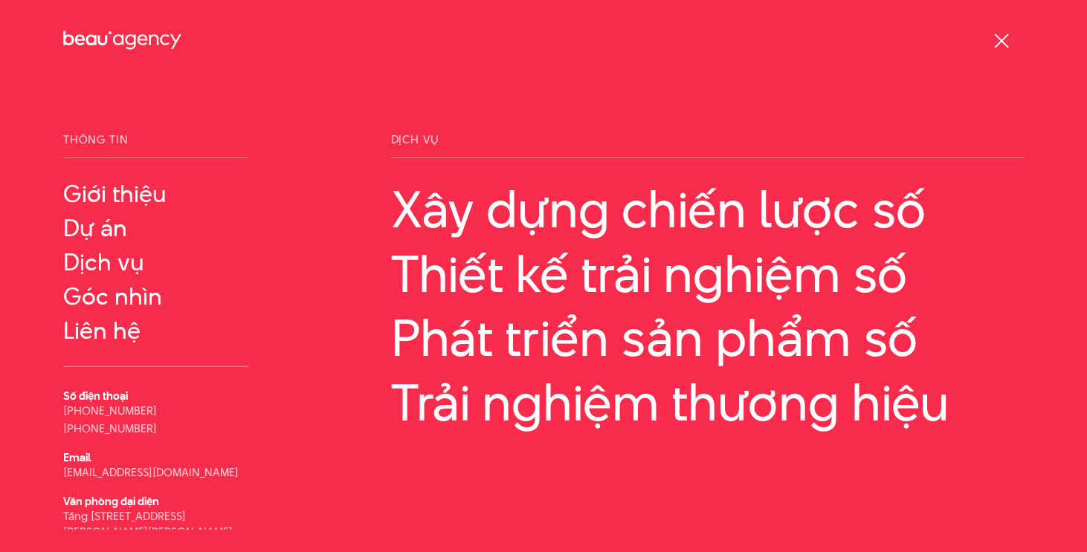
click at [993, 46] on div at bounding box center [1001, 41] width 19 height 19
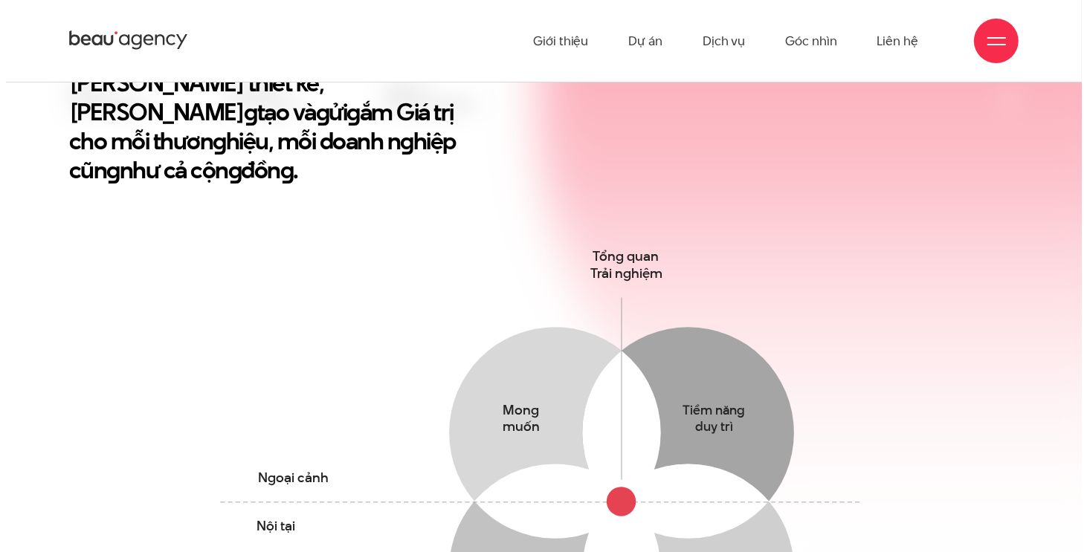
scroll to position [520, 0]
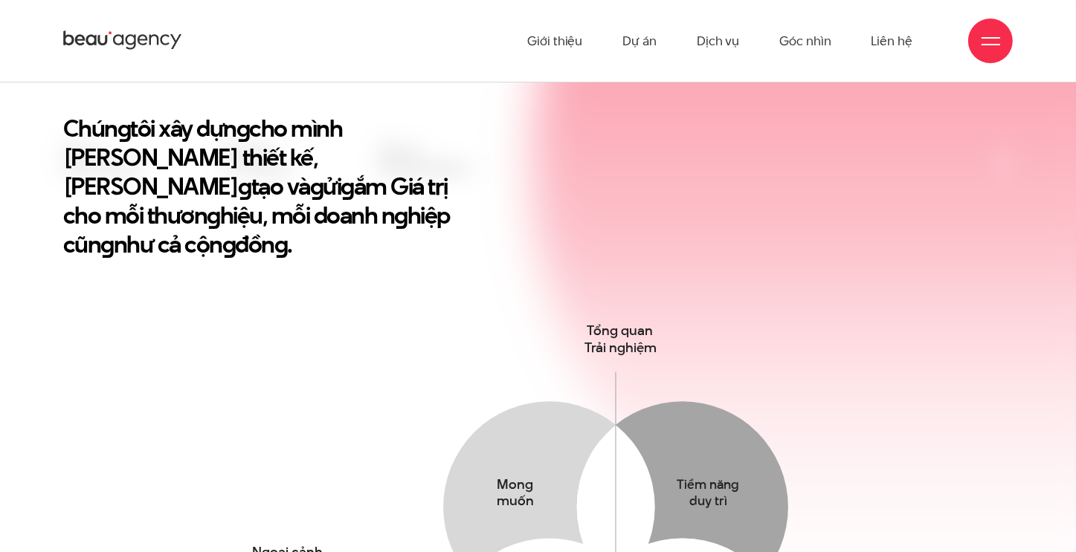
click at [991, 39] on div at bounding box center [990, 41] width 19 height 19
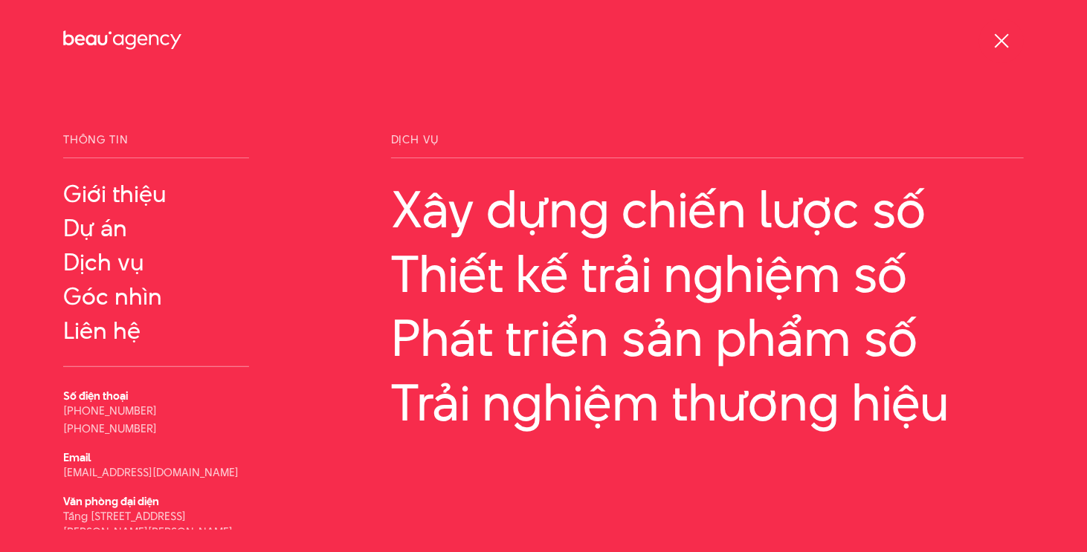
click at [991, 39] on div at bounding box center [1001, 41] width 45 height 45
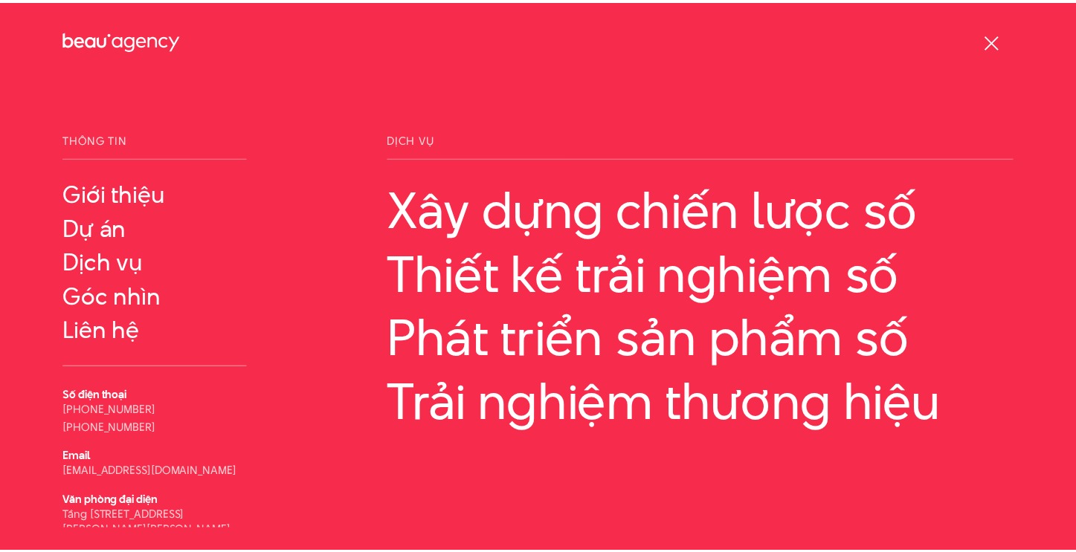
scroll to position [521, 0]
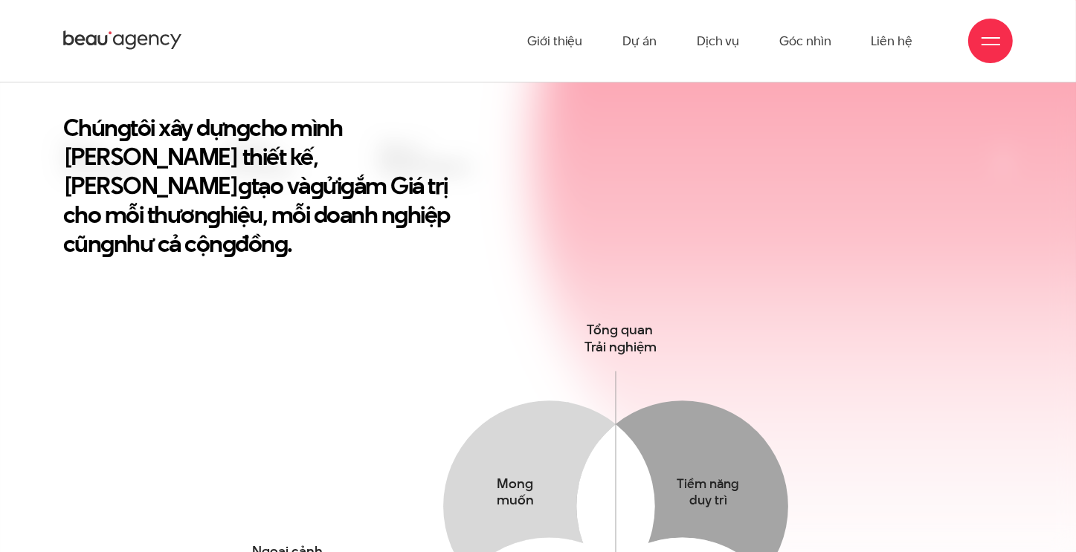
click at [991, 39] on div at bounding box center [990, 41] width 19 height 19
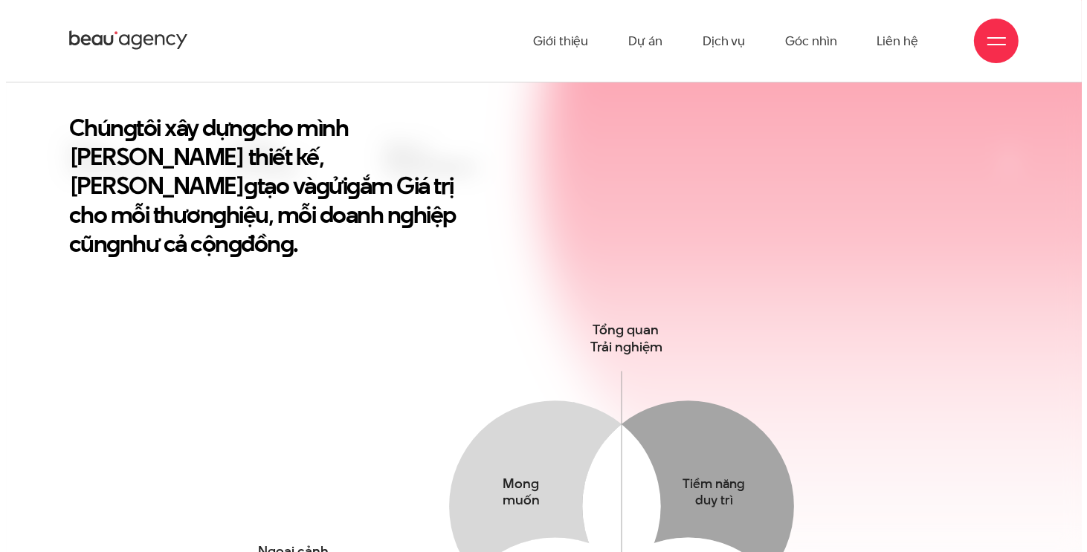
scroll to position [520, 0]
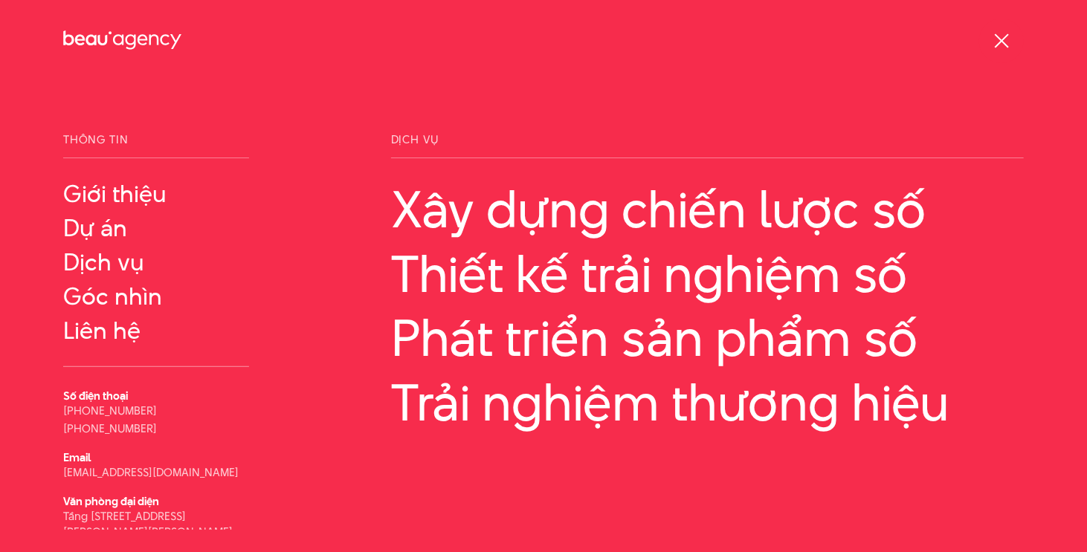
click at [991, 39] on div at bounding box center [1001, 41] width 45 height 45
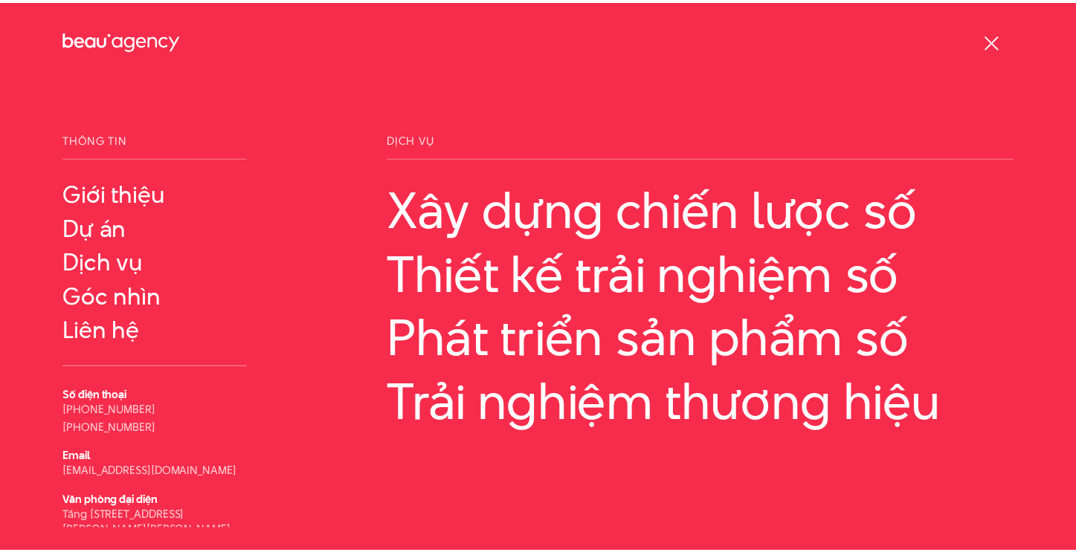
scroll to position [521, 0]
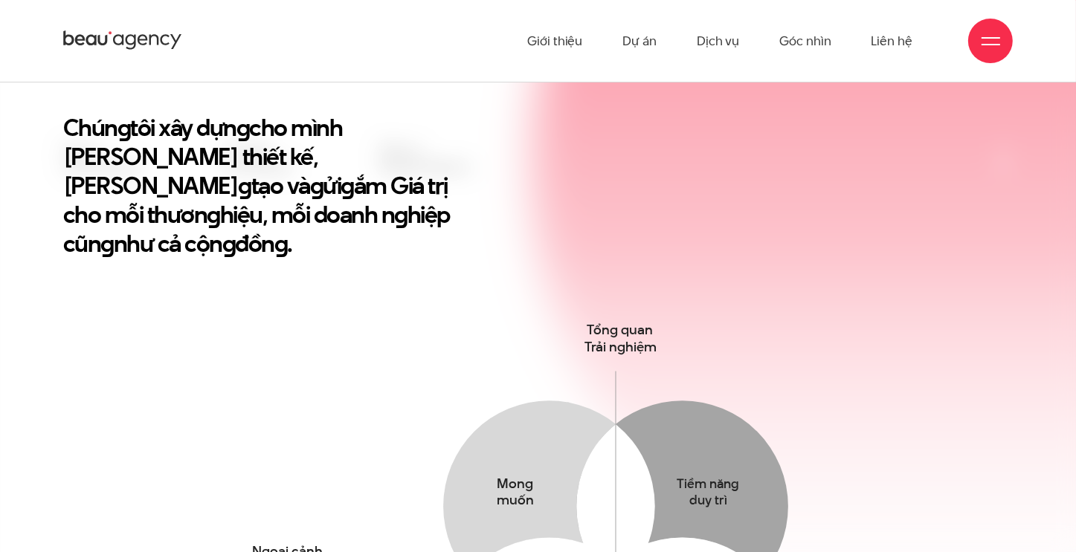
click at [991, 39] on div at bounding box center [990, 41] width 19 height 19
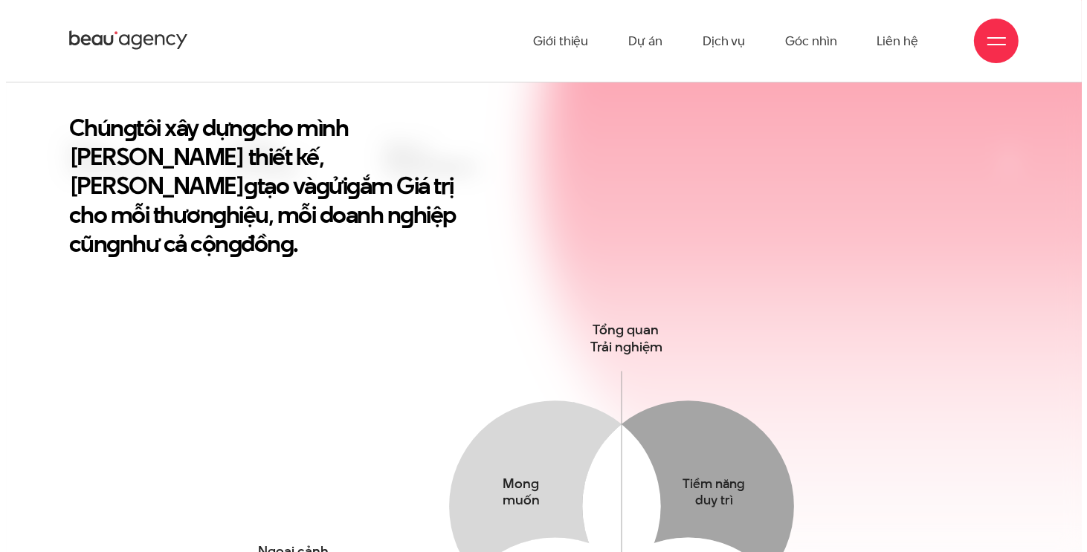
scroll to position [520, 0]
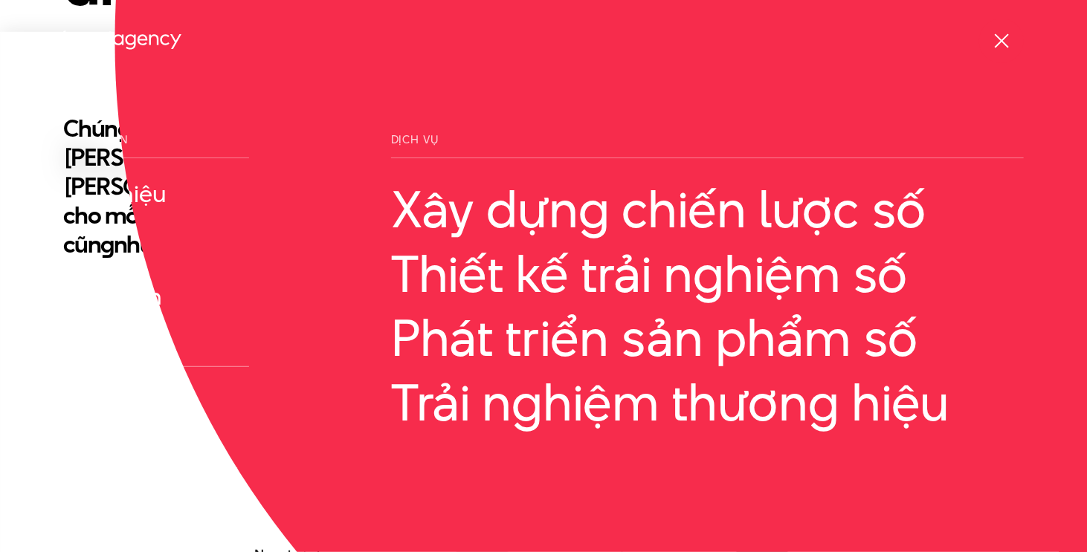
click at [990, 39] on div at bounding box center [1001, 41] width 45 height 45
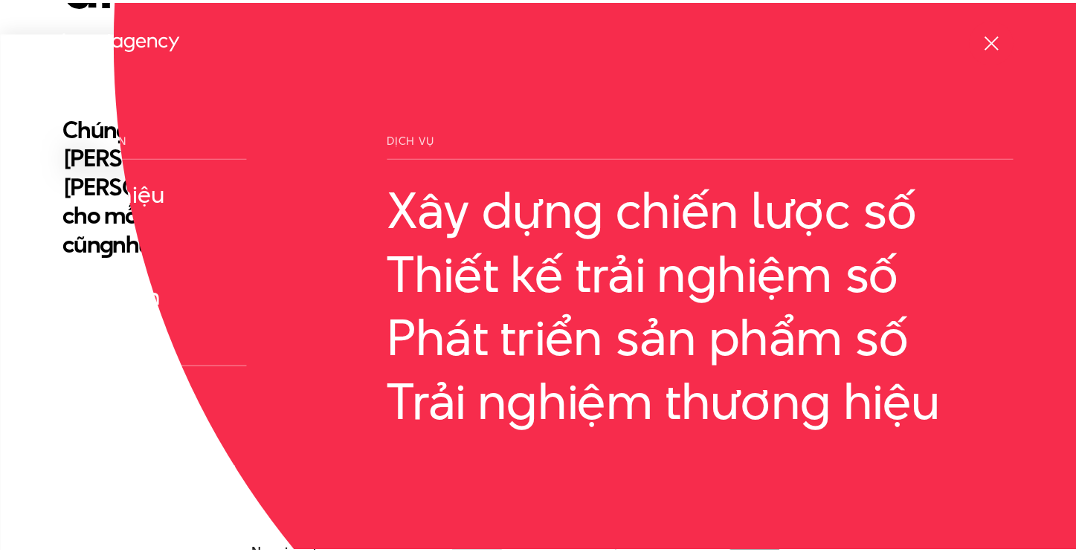
scroll to position [521, 0]
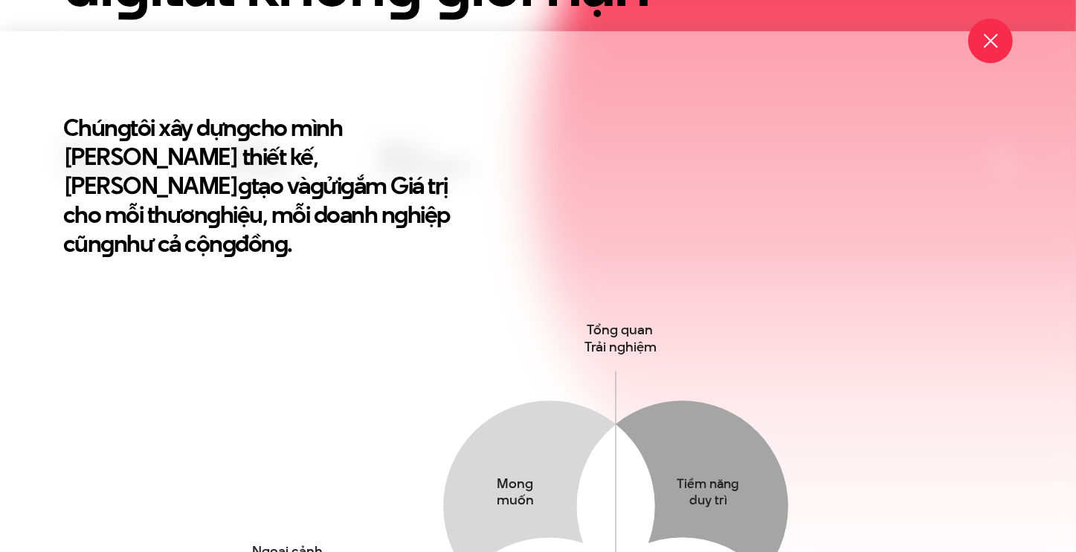
click at [990, 39] on span at bounding box center [990, 40] width 14 height 14
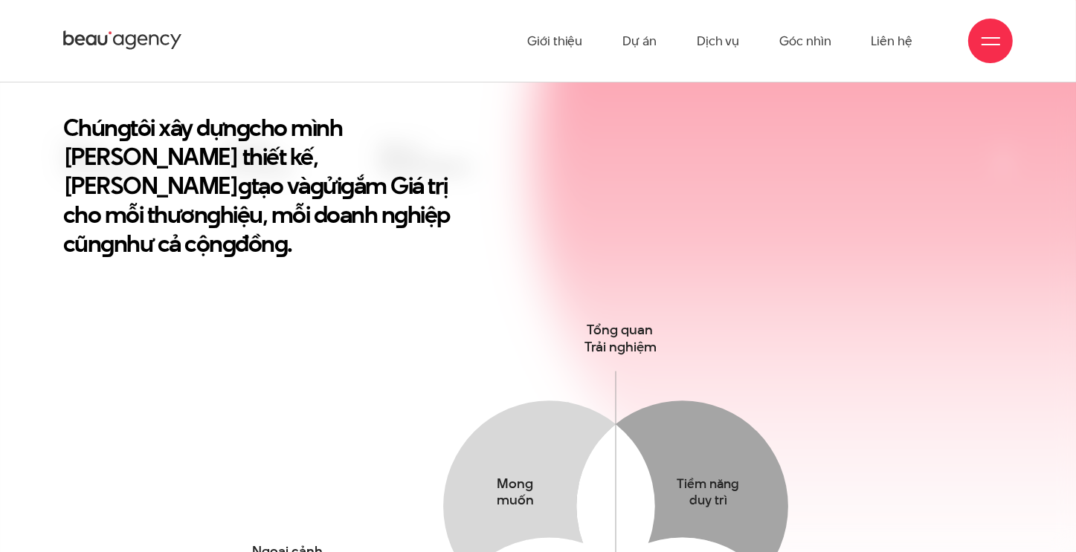
click at [990, 39] on div at bounding box center [990, 41] width 19 height 19
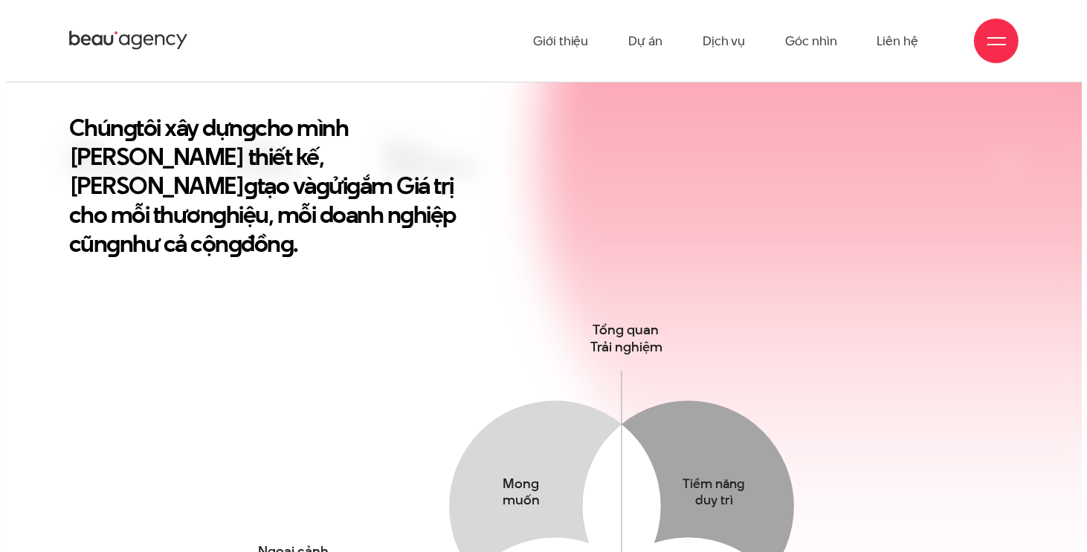
scroll to position [520, 0]
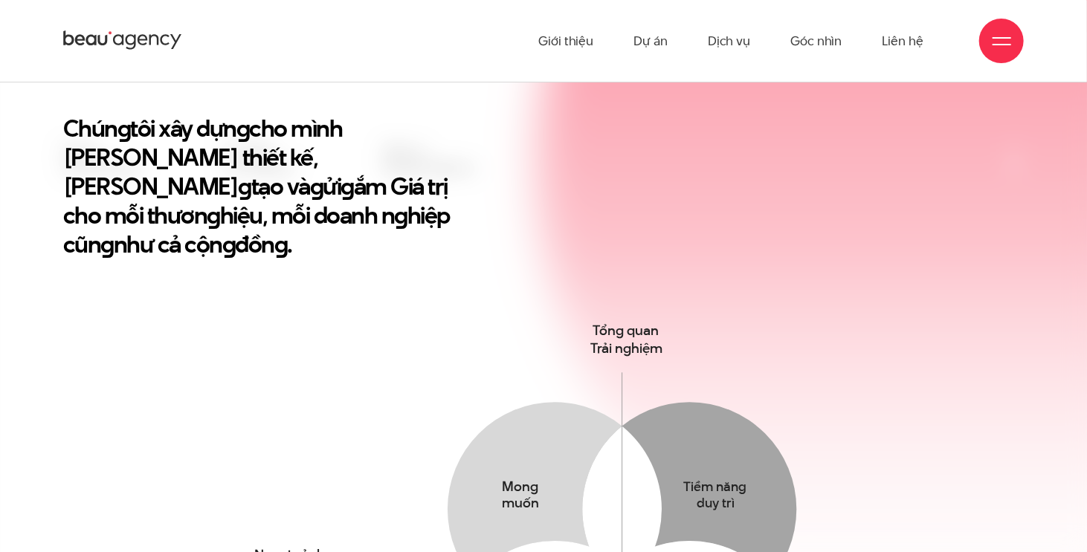
click at [990, 39] on div at bounding box center [1001, 41] width 45 height 45
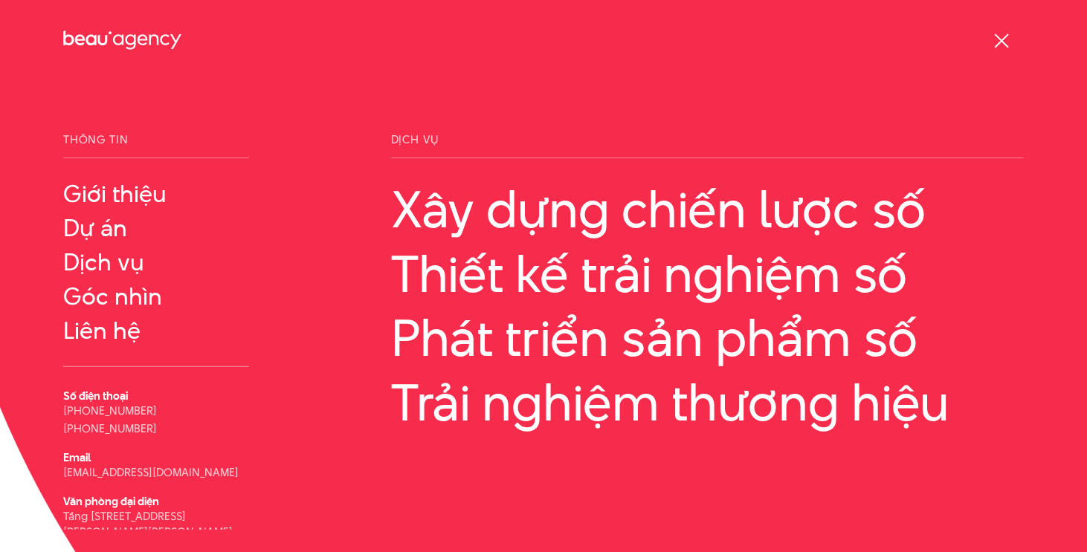
click at [990, 39] on div at bounding box center [1001, 41] width 45 height 45
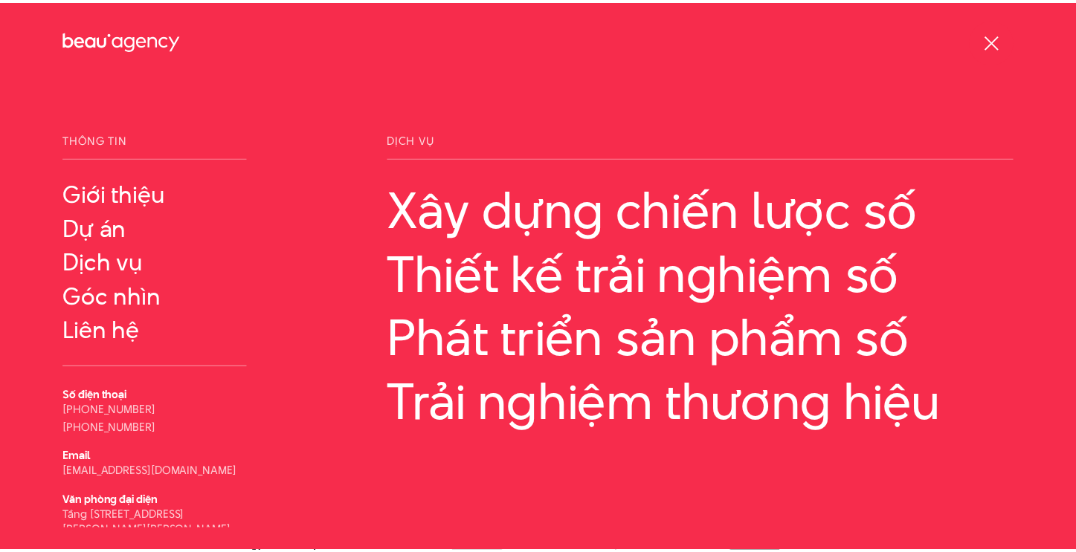
scroll to position [521, 0]
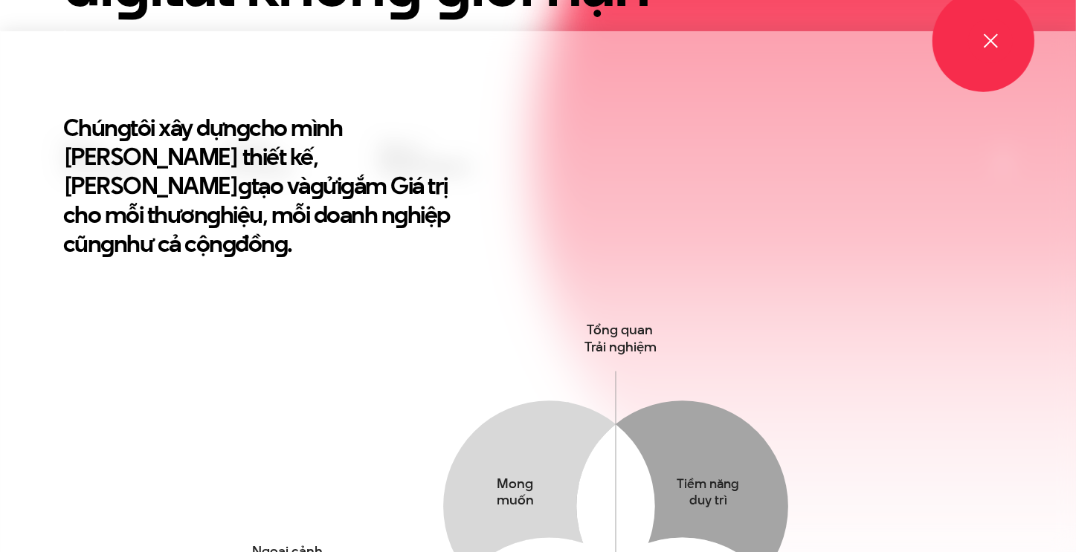
click at [990, 39] on span at bounding box center [990, 40] width 14 height 14
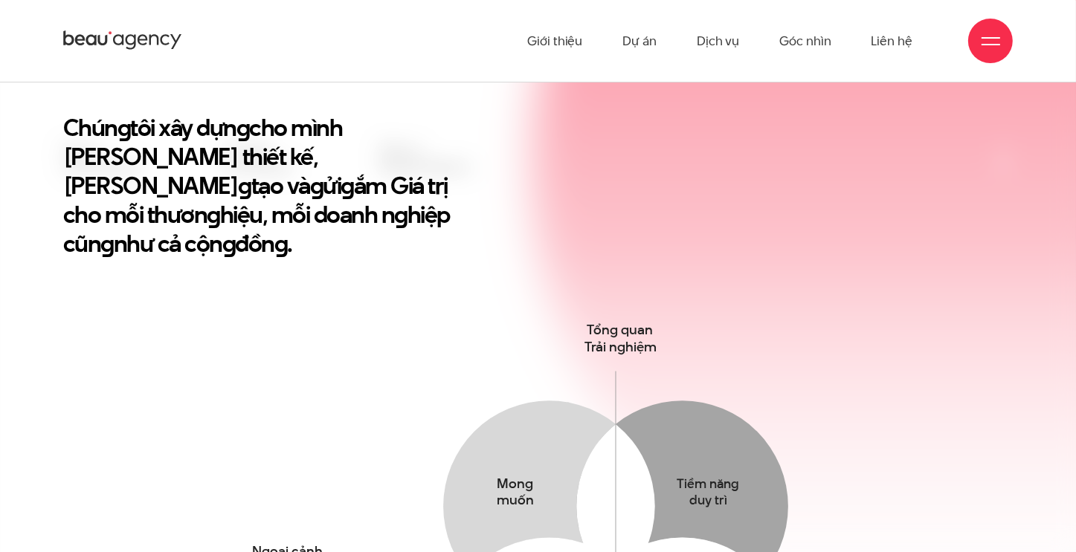
click at [990, 39] on div at bounding box center [990, 41] width 19 height 19
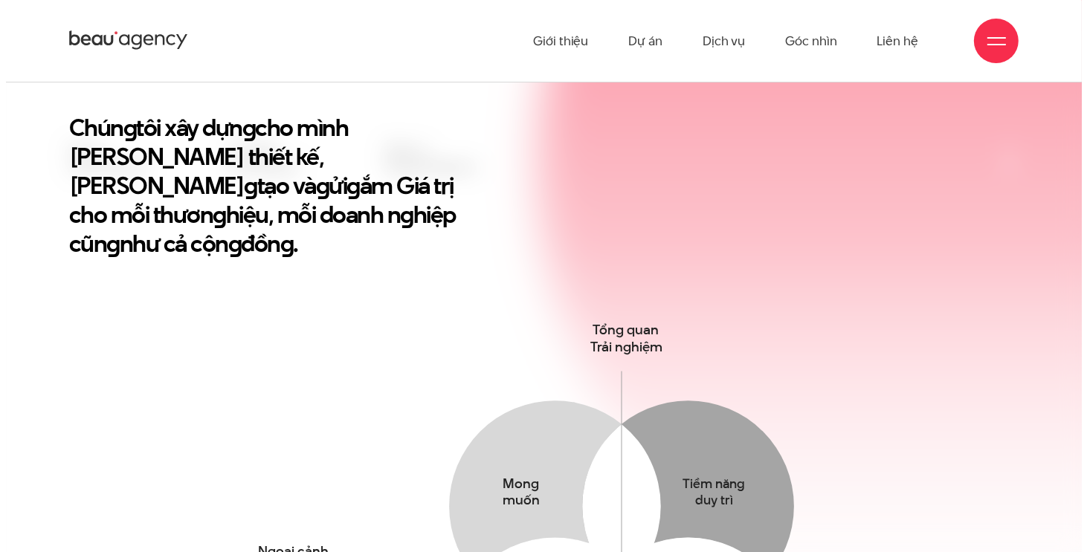
scroll to position [520, 0]
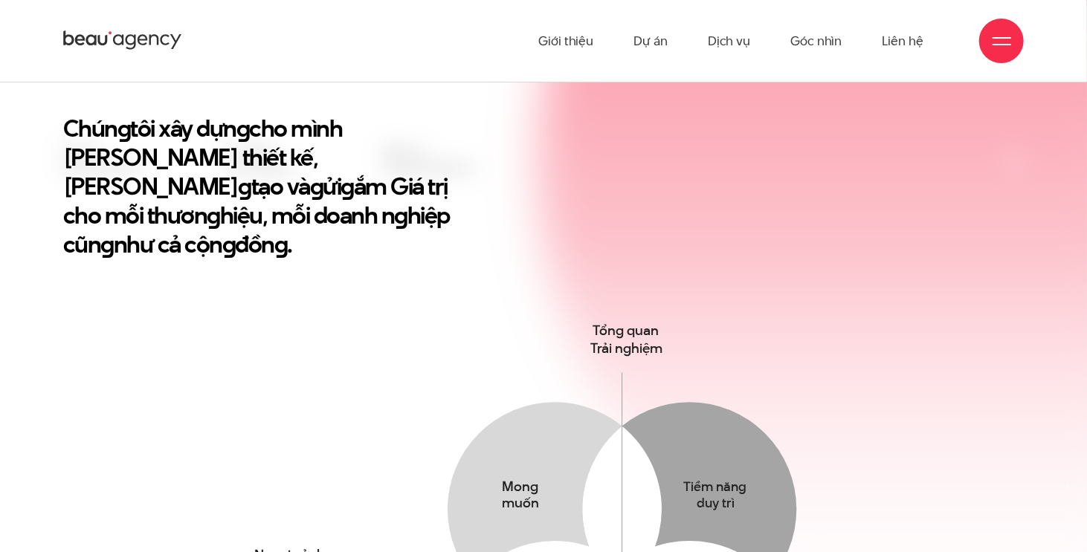
click at [990, 39] on div at bounding box center [1001, 41] width 45 height 45
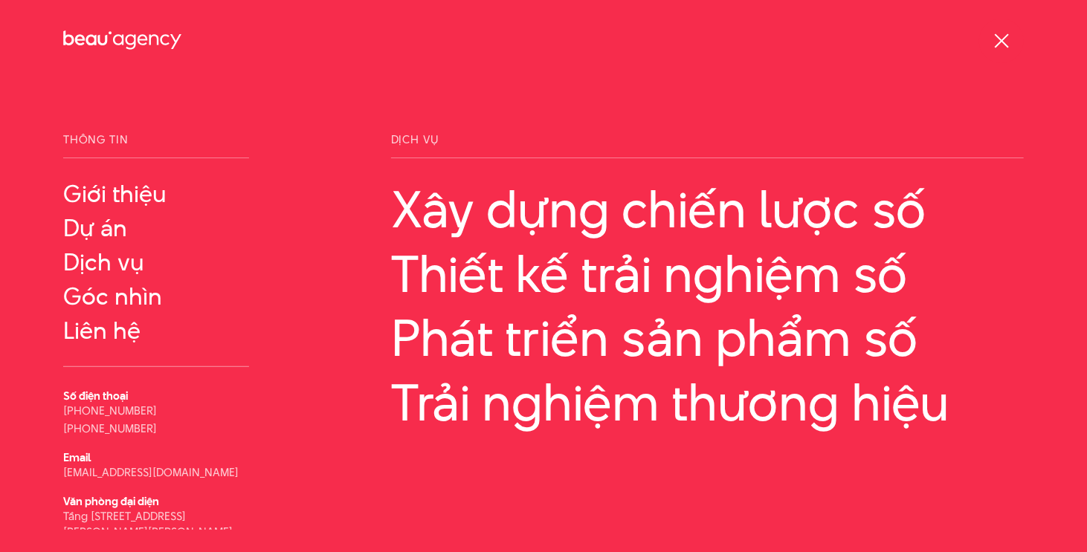
click at [990, 39] on div at bounding box center [1001, 41] width 45 height 45
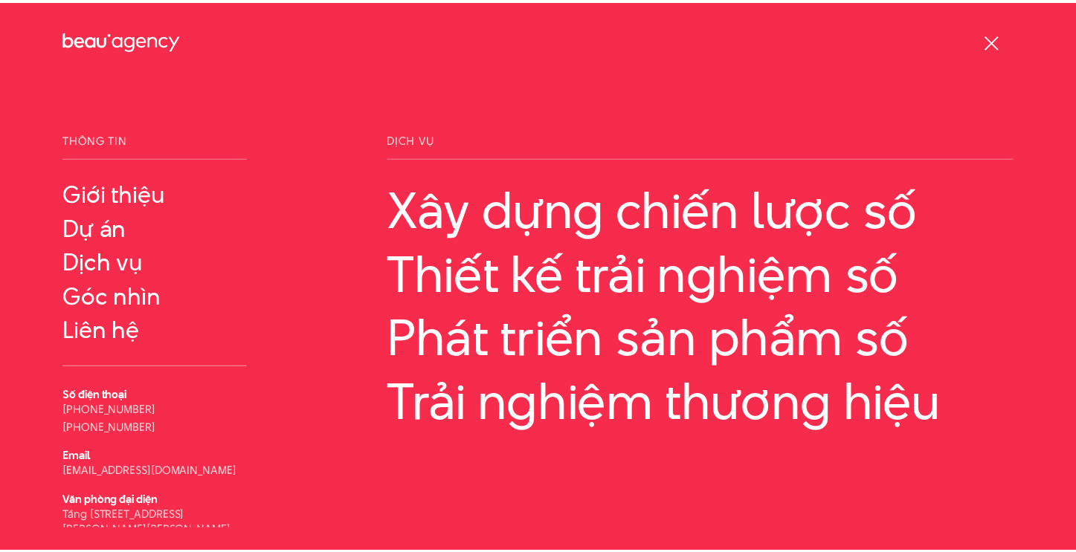
scroll to position [521, 0]
